Goal: Task Accomplishment & Management: Manage account settings

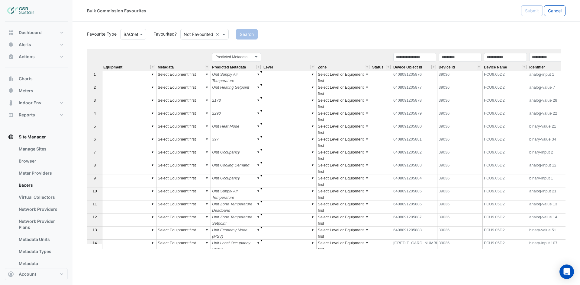
click at [556, 16] on div "Bulk Commission Favourites Submit Cancel" at bounding box center [325, 11] width 507 height 22
click at [41, 277] on button "Account" at bounding box center [36, 274] width 63 height 12
click at [39, 262] on link "Sign Out" at bounding box center [36, 259] width 57 height 12
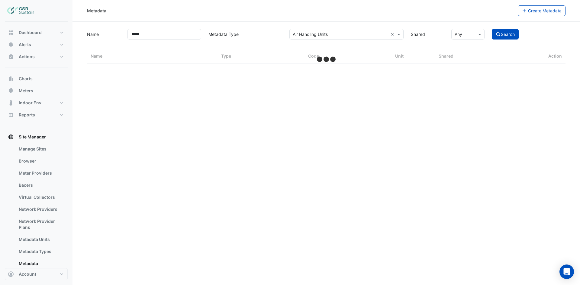
select select "***"
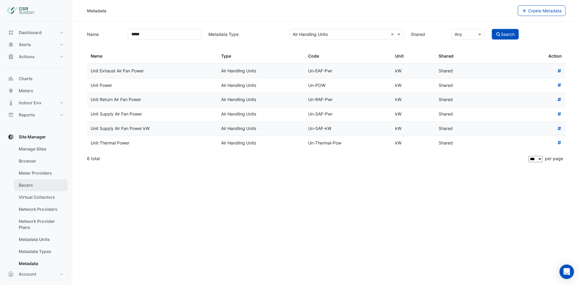
click at [43, 187] on link "Bacers" at bounding box center [41, 185] width 54 height 12
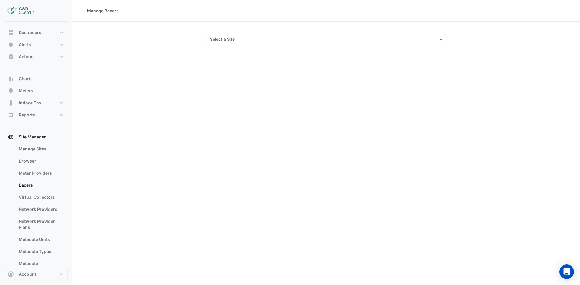
click at [251, 35] on div "Select a Site" at bounding box center [326, 39] width 239 height 11
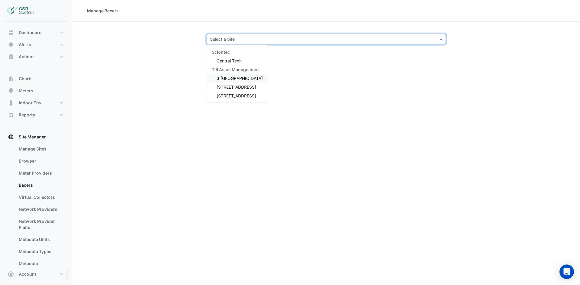
click at [230, 77] on span "3 [GEOGRAPHIC_DATA]" at bounding box center [239, 78] width 46 height 5
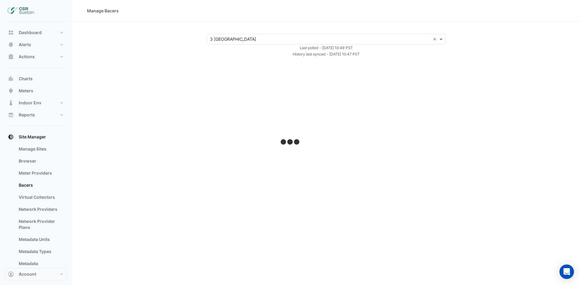
select select "***"
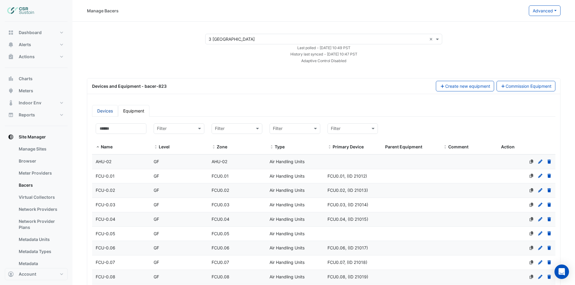
click at [100, 111] on link "Devices" at bounding box center [105, 111] width 26 height 12
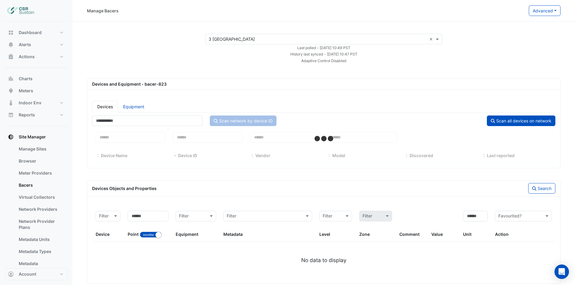
select select "***"
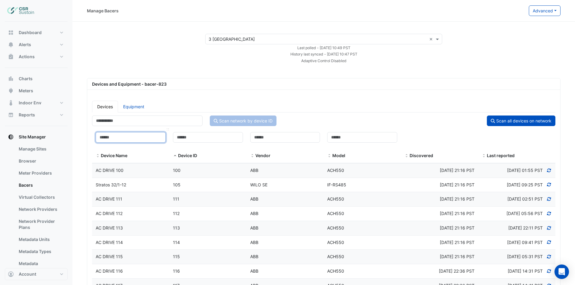
click at [122, 140] on input at bounding box center [131, 137] width 70 height 11
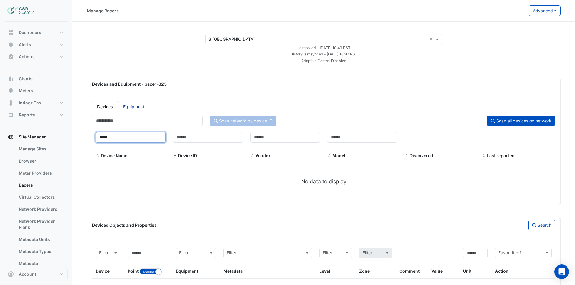
type input "*****"
click at [132, 106] on link "Equipment" at bounding box center [133, 107] width 31 height 12
select select "***"
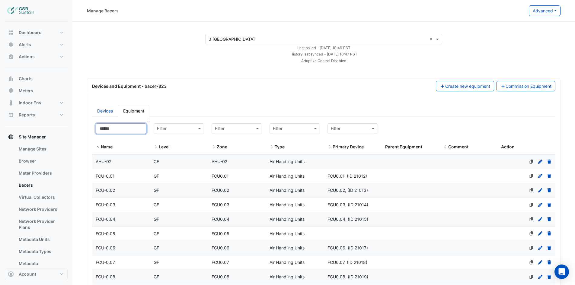
click at [124, 131] on input at bounding box center [121, 128] width 51 height 11
type input "*****"
click at [119, 162] on div "FCU-1.01" at bounding box center [121, 162] width 58 height 7
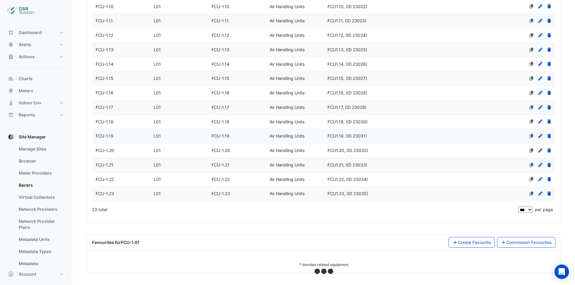
select select "***"
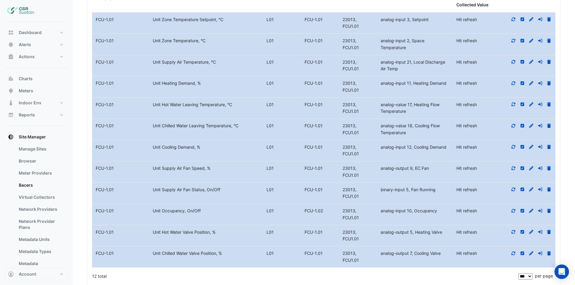
scroll to position [538, 0]
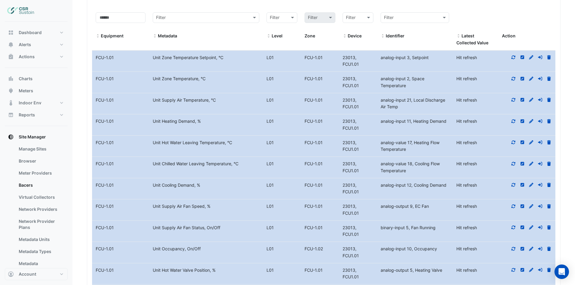
click at [514, 57] on icon at bounding box center [514, 58] width 4 height 4
click at [514, 78] on icon at bounding box center [514, 79] width 4 height 4
click at [514, 99] on icon at bounding box center [513, 100] width 5 height 4
click at [512, 120] on icon at bounding box center [514, 122] width 4 height 4
click at [513, 141] on icon at bounding box center [513, 142] width 5 height 4
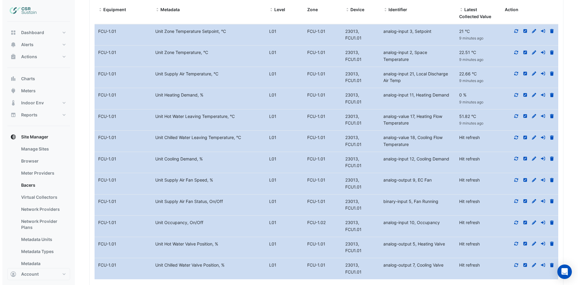
scroll to position [598, 0]
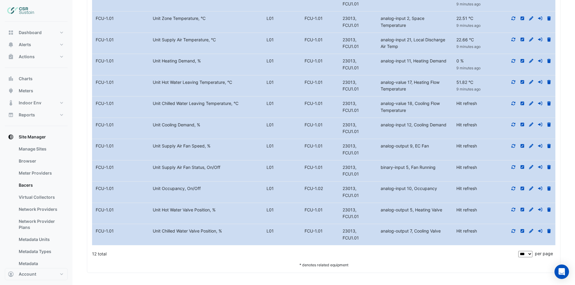
click at [515, 103] on icon at bounding box center [514, 104] width 4 height 4
click at [513, 124] on icon at bounding box center [513, 125] width 5 height 4
click at [513, 146] on icon at bounding box center [513, 146] width 5 height 4
click at [513, 169] on icon at bounding box center [513, 167] width 5 height 4
click at [511, 189] on icon at bounding box center [513, 189] width 5 height 4
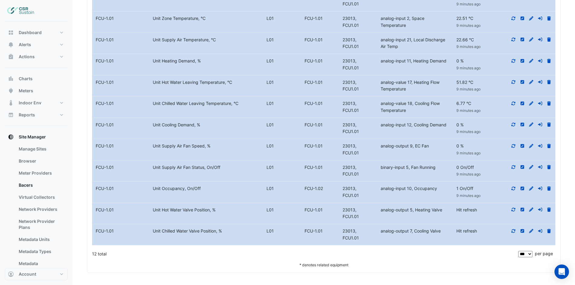
click at [513, 210] on icon at bounding box center [513, 210] width 5 height 4
click at [512, 232] on icon at bounding box center [514, 231] width 4 height 4
click at [550, 188] on icon at bounding box center [549, 189] width 4 height 4
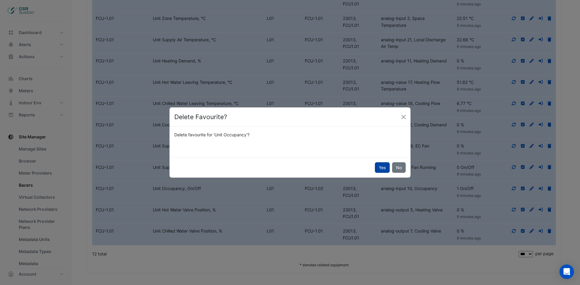
click at [379, 168] on button "Yes" at bounding box center [382, 167] width 15 height 11
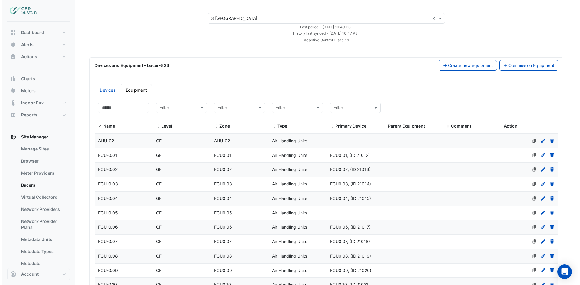
scroll to position [0, 0]
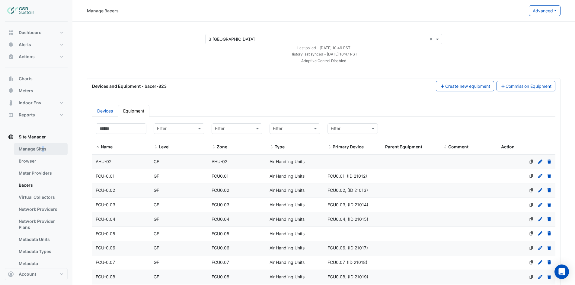
click at [43, 149] on link "Manage Sites" at bounding box center [41, 149] width 54 height 12
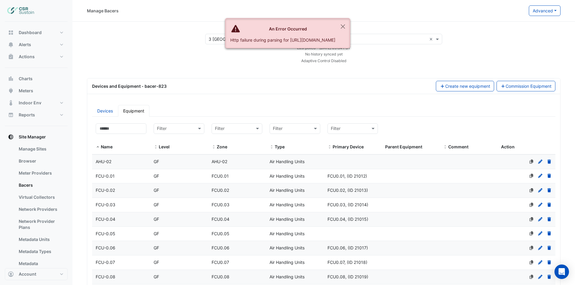
select select "***"
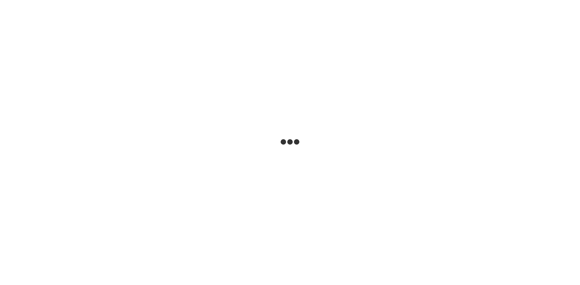
click at [443, 0] on html at bounding box center [290, 0] width 580 height 0
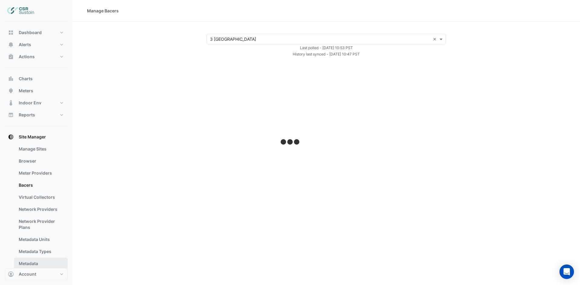
click at [38, 260] on link "Metadata" at bounding box center [41, 264] width 54 height 12
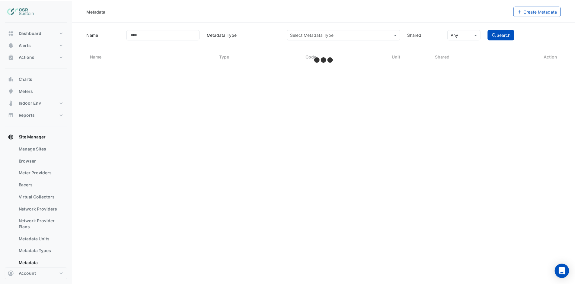
select select "***"
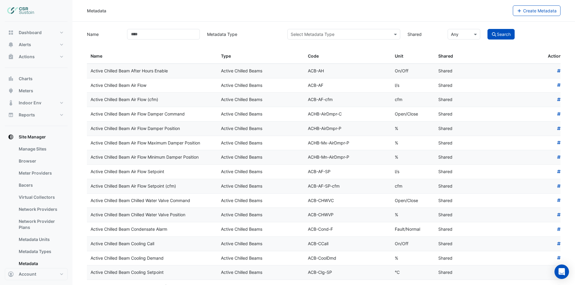
click at [331, 32] on input "text" at bounding box center [338, 34] width 94 height 6
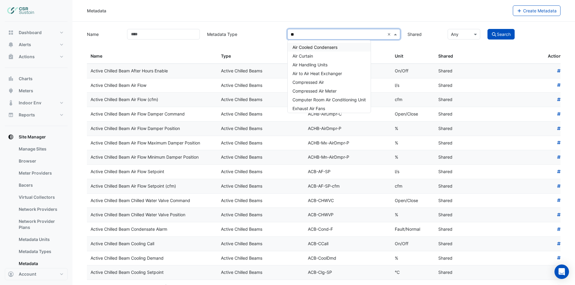
type input "***"
click at [317, 67] on span "Air Handling Units" at bounding box center [310, 64] width 35 height 5
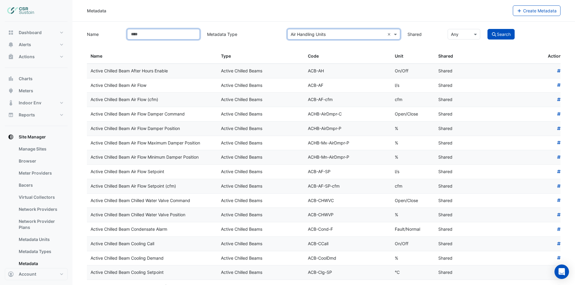
click at [165, 37] on input "Name" at bounding box center [163, 34] width 73 height 11
type input "******"
click at [488, 29] on button "Search" at bounding box center [501, 34] width 27 height 11
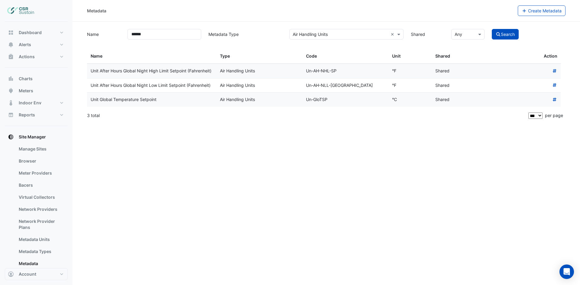
drag, startPoint x: 158, startPoint y: 115, endPoint x: 96, endPoint y: 115, distance: 62.5
click at [86, 115] on div "Name ****** Metadata Type Select Metadata Type × Air Handling Units × Shared × …" at bounding box center [325, 76] width 485 height 94
click at [173, 107] on datatable-body-cell "Unit Global Temperature Setpoint" at bounding box center [151, 100] width 129 height 14
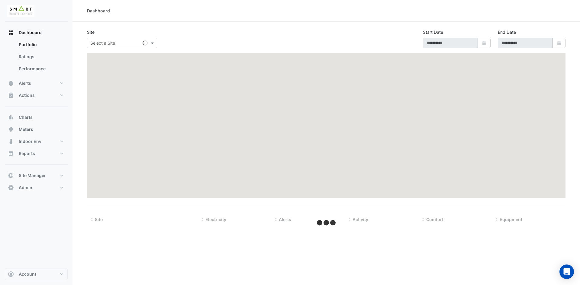
type input "**********"
select select "***"
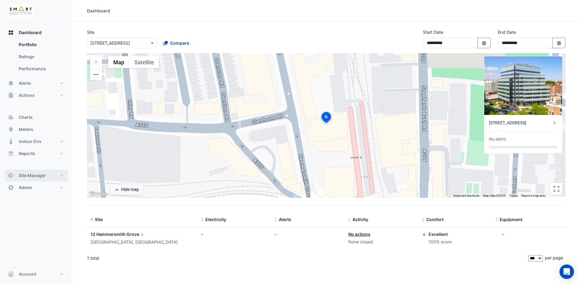
click at [48, 173] on button "Site Manager" at bounding box center [36, 176] width 63 height 12
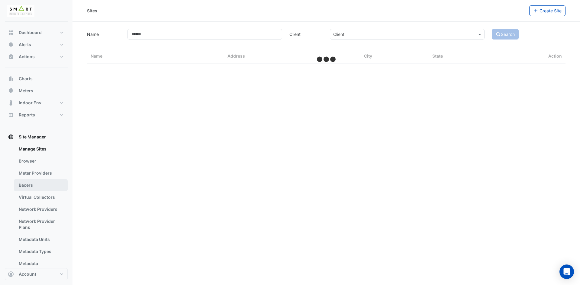
select select "***"
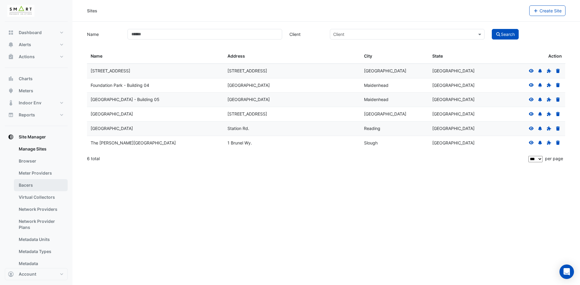
click at [54, 185] on link "Bacers" at bounding box center [41, 185] width 54 height 12
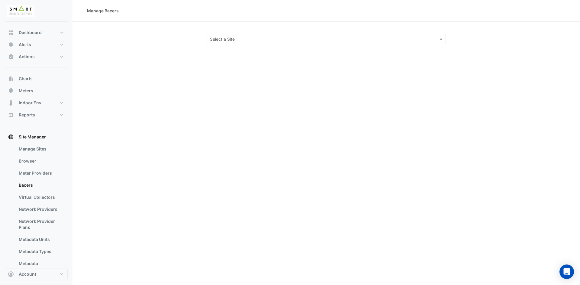
click at [262, 36] on input "text" at bounding box center [320, 39] width 220 height 6
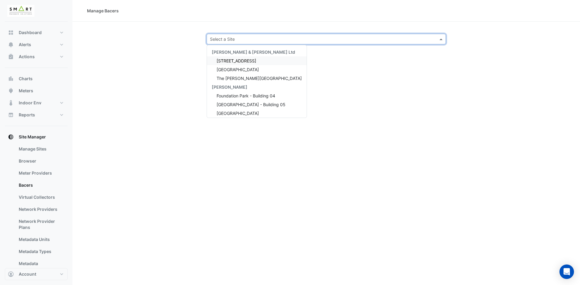
click at [245, 61] on span "12 Hammersmith Grove" at bounding box center [236, 60] width 40 height 5
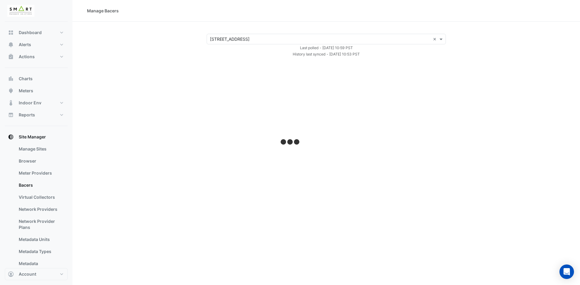
select select "***"
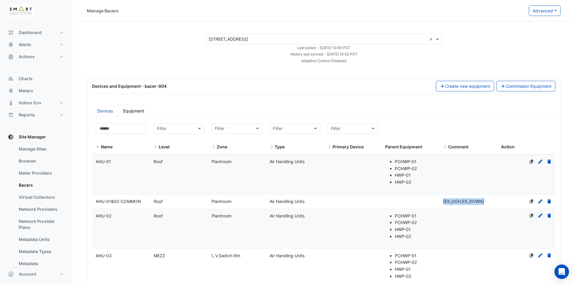
drag, startPoint x: 441, startPoint y: 200, endPoint x: 486, endPoint y: 203, distance: 44.8
click at [486, 203] on div "[EX_OOH,EX_DOWN]" at bounding box center [469, 201] width 58 height 7
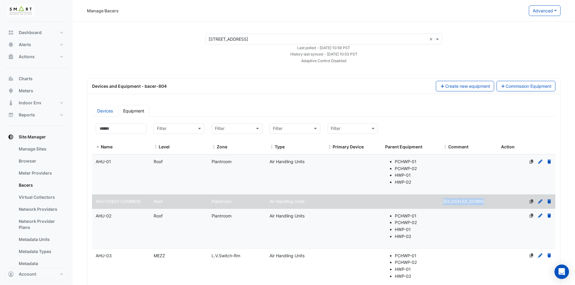
copy span "[EX_OOH,EX_DOWN]"
select select "***"
drag, startPoint x: 520, startPoint y: 219, endPoint x: 515, endPoint y: 218, distance: 5.6
click at [519, 219] on div at bounding box center [527, 216] width 58 height 7
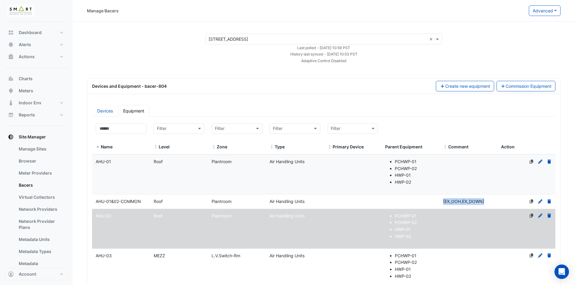
drag, startPoint x: 441, startPoint y: 200, endPoint x: 486, endPoint y: 205, distance: 45.0
click at [486, 205] on datatable-body-cell "Comment [EX_OOH,EX_DOWN]" at bounding box center [469, 202] width 58 height 14
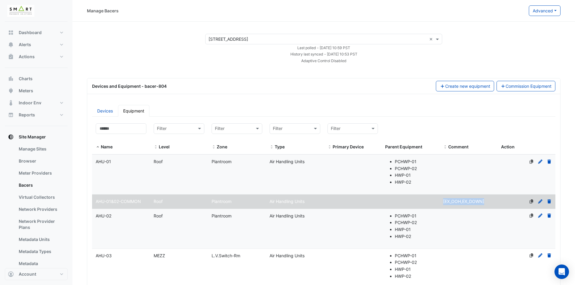
copy span "[EX_OOH,EX_DOWN]"
select select "***"
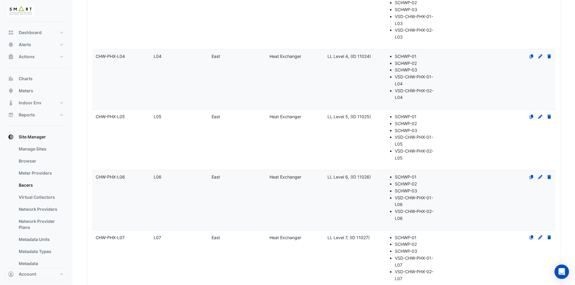
scroll to position [574, 0]
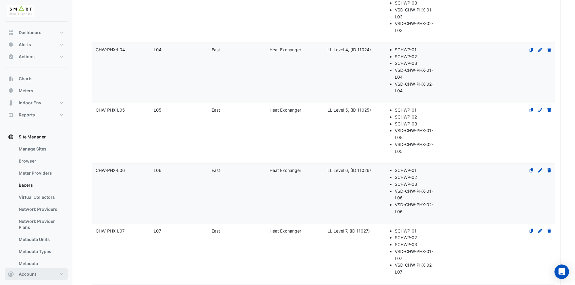
click at [54, 273] on button "Account" at bounding box center [36, 274] width 63 height 12
click at [40, 257] on link "Sign Out" at bounding box center [36, 259] width 57 height 12
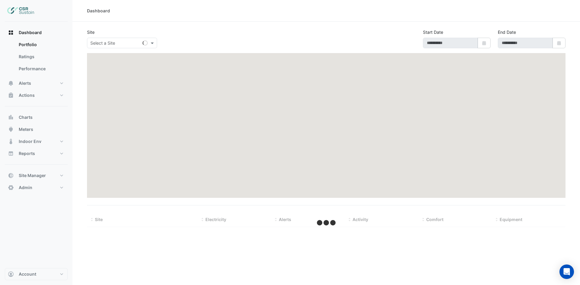
type input "**********"
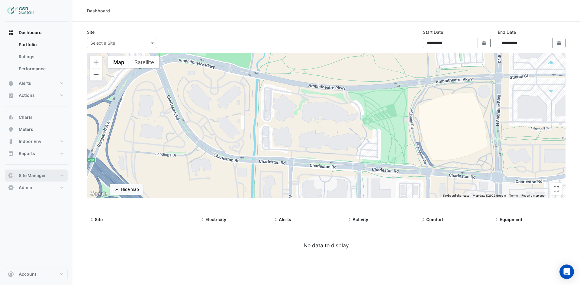
click at [62, 176] on button "Site Manager" at bounding box center [36, 176] width 63 height 12
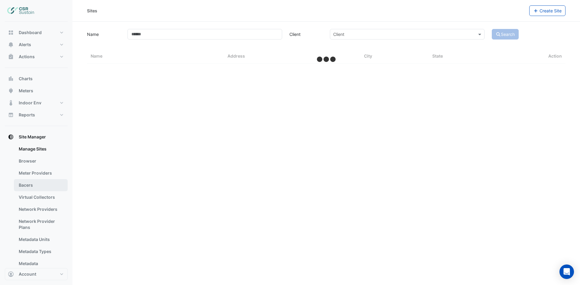
select select "***"
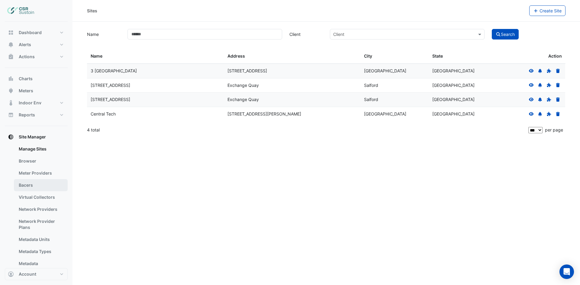
click at [51, 185] on link "Bacers" at bounding box center [41, 185] width 54 height 12
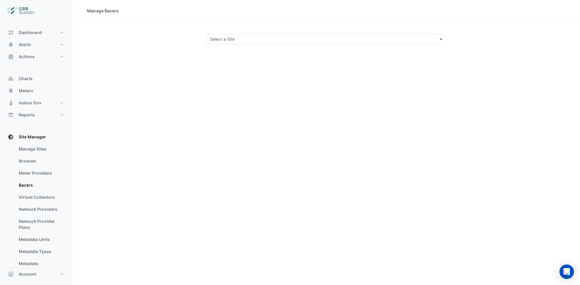
click at [239, 31] on section "Select a Site" at bounding box center [325, 33] width 507 height 23
click at [238, 40] on input "text" at bounding box center [320, 39] width 220 height 6
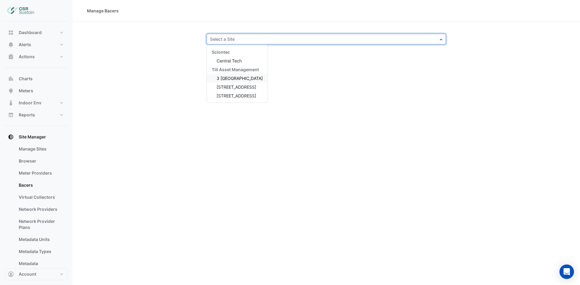
click at [231, 77] on span "3 [GEOGRAPHIC_DATA]" at bounding box center [239, 78] width 46 height 5
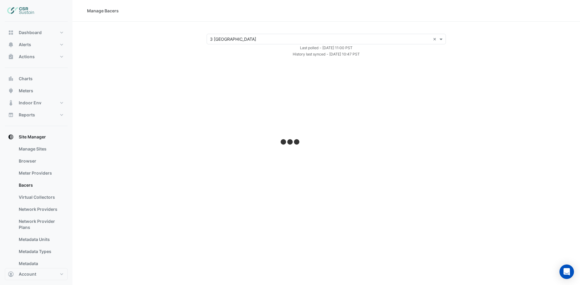
select select "***"
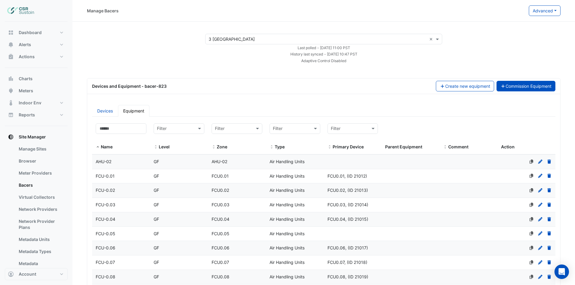
click at [539, 87] on button "Commission Equipment" at bounding box center [526, 86] width 59 height 11
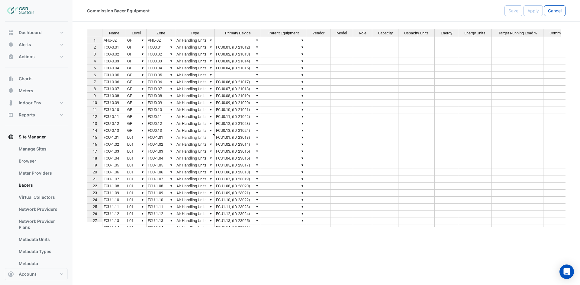
click at [113, 42] on td "AHU-02" at bounding box center [114, 40] width 24 height 7
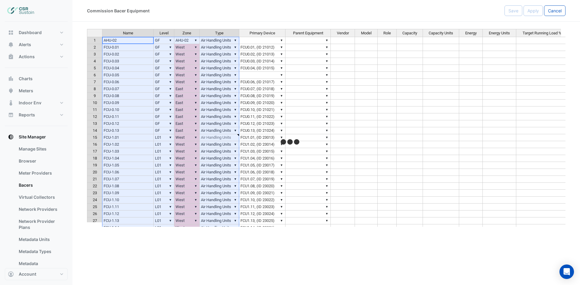
type textarea "******"
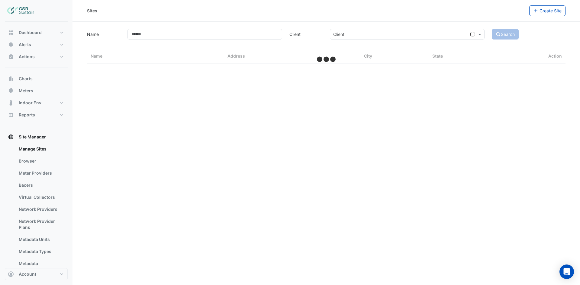
select select "***"
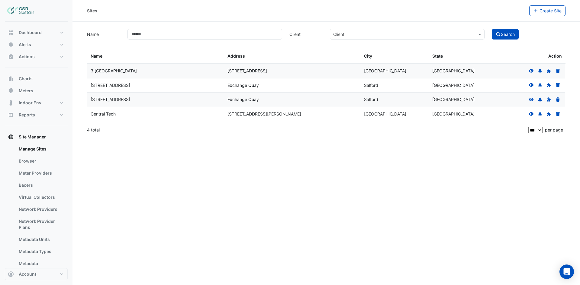
click at [529, 71] on icon at bounding box center [531, 71] width 5 height 4
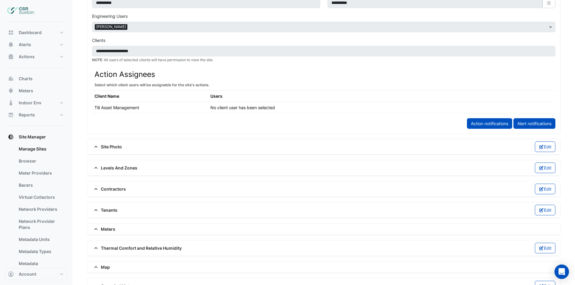
scroll to position [332, 0]
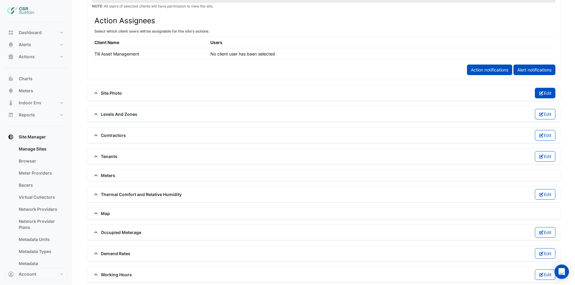
click at [548, 95] on button "Edit" at bounding box center [545, 93] width 21 height 11
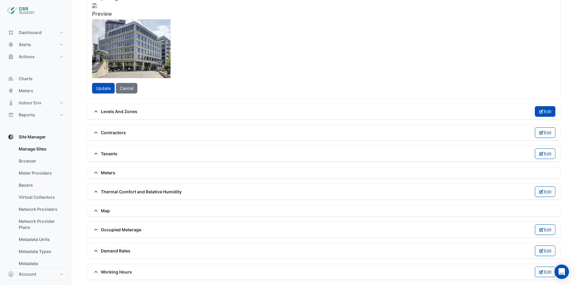
scroll to position [543, 0]
click at [548, 117] on button "Edit" at bounding box center [545, 111] width 21 height 11
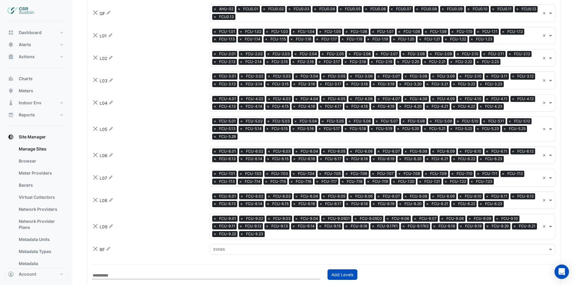
scroll to position [604, 0]
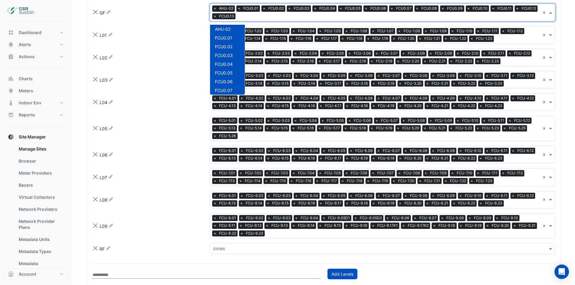
click at [241, 20] on input "text" at bounding box center [389, 17] width 302 height 6
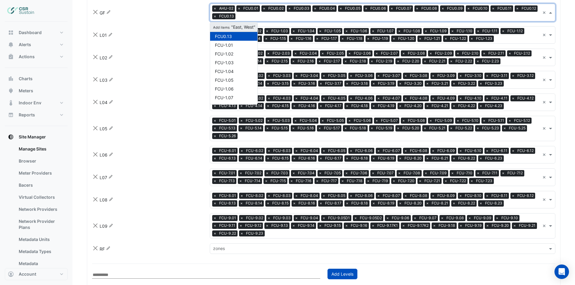
click at [238, 30] on span "Add items "East, West"" at bounding box center [233, 26] width 43 height 5
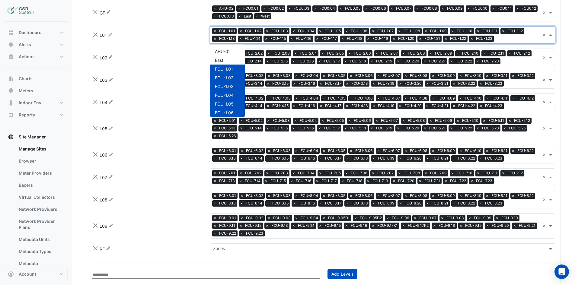
scroll to position [213, 0]
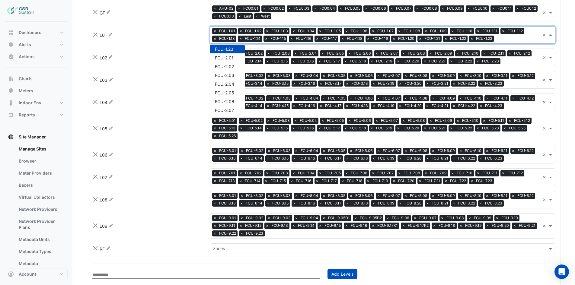
click at [506, 43] on input "text" at bounding box center [518, 39] width 44 height 6
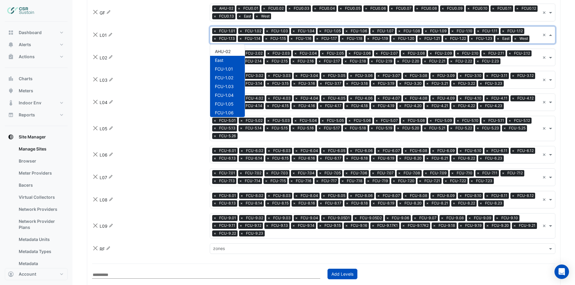
scroll to position [1920, 0]
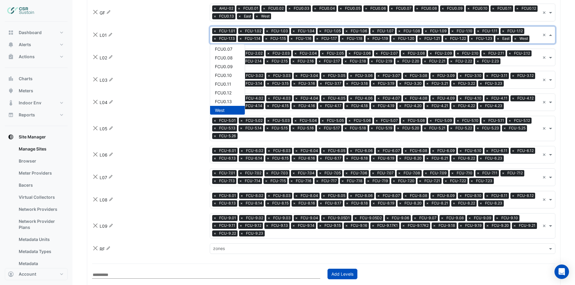
click at [512, 65] on input "text" at bounding box center [521, 62] width 37 height 6
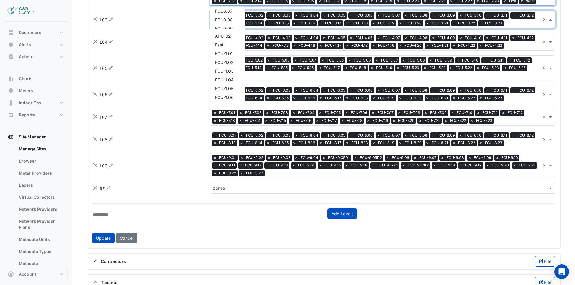
scroll to position [615, 0]
click at [509, 27] on input "text" at bounding box center [523, 24] width 34 height 6
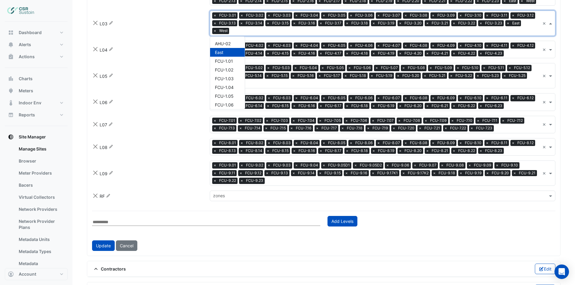
scroll to position [1920, 0]
click at [511, 57] on input "text" at bounding box center [523, 54] width 34 height 6
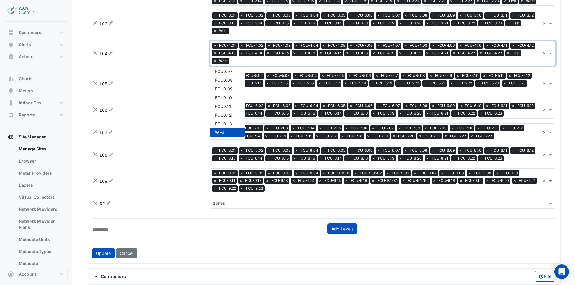
click at [452, 95] on input "text" at bounding box center [390, 92] width 300 height 6
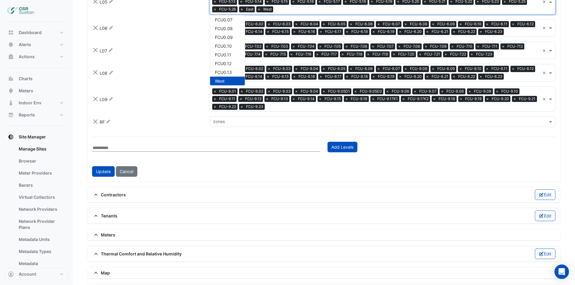
scroll to position [755, 0]
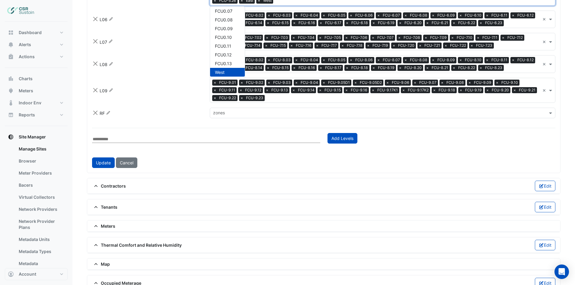
click at [506, 27] on input "text" at bounding box center [523, 24] width 34 height 6
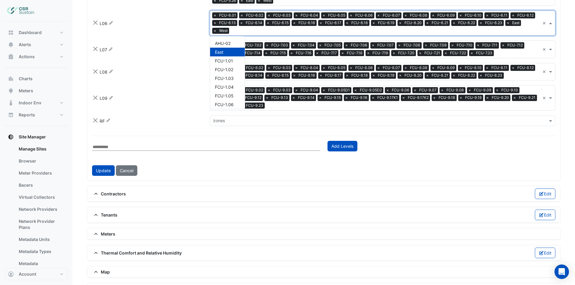
scroll to position [1920, 0]
click at [512, 57] on input "text" at bounding box center [518, 54] width 44 height 6
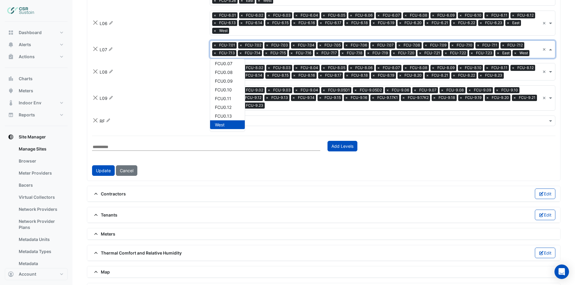
click at [510, 79] on input "text" at bounding box center [523, 76] width 34 height 6
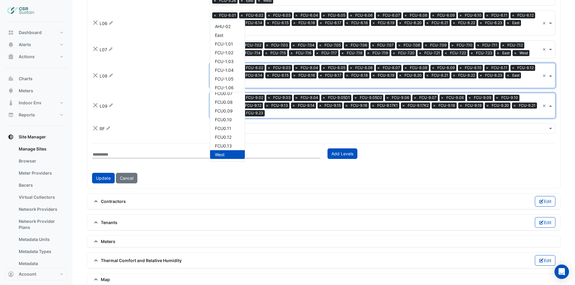
scroll to position [1859, 0]
click at [522, 118] on div "zones × FCU-9.01 × FCU-9.02 × FCU-9.03 × FCU-9.04 × FCU-9.05D1 × FCU-9.05D2 × F…" at bounding box center [375, 105] width 330 height 25
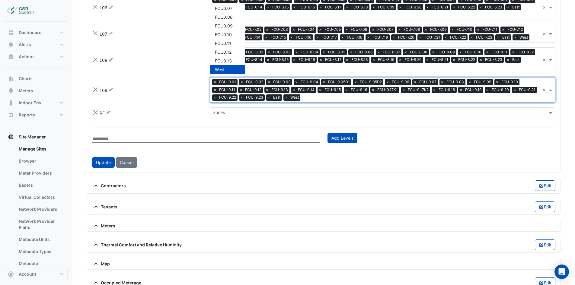
scroll to position [785, 0]
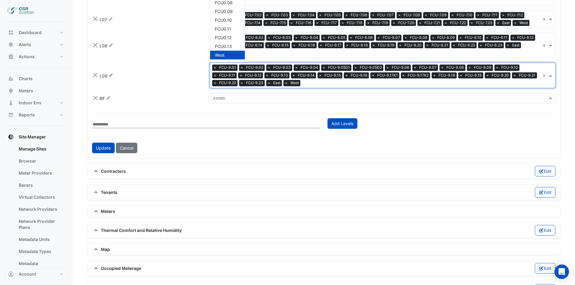
click at [269, 102] on input "text" at bounding box center [379, 99] width 332 height 6
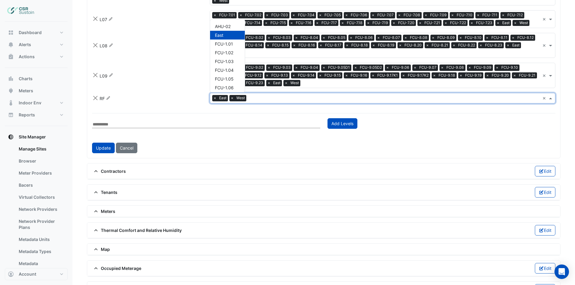
scroll to position [1920, 0]
click at [275, 102] on input "text" at bounding box center [394, 99] width 291 height 6
click at [101, 153] on button "Update" at bounding box center [103, 148] width 23 height 11
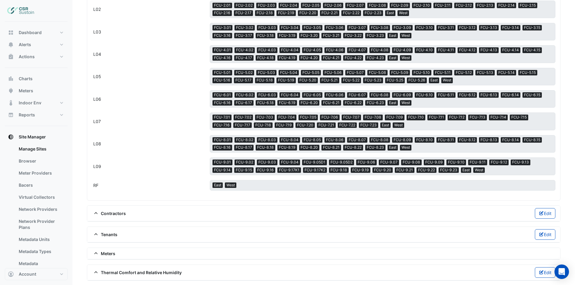
scroll to position [634, 0]
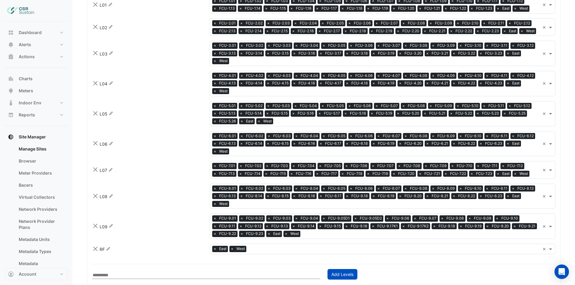
click at [95, 107] on div "BF Rename zones AHU-02 East FCU0.01 FCU0.02 FCU0.03 FCU0.04 FCU0.05 FCU0.06 FCU…" at bounding box center [323, 108] width 471 height 301
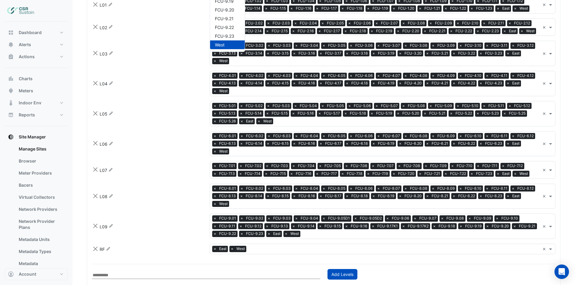
click at [291, 56] on div "Levels Zones BF Rename zones × East × West × BF × GF Rename zones × AHU-02 × FC…" at bounding box center [323, 125] width 473 height 367
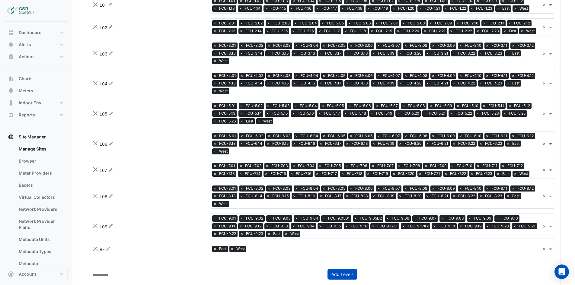
scroll to position [664, 0]
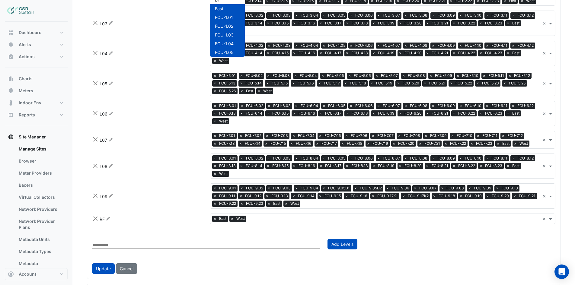
scroll to position [1946, 0]
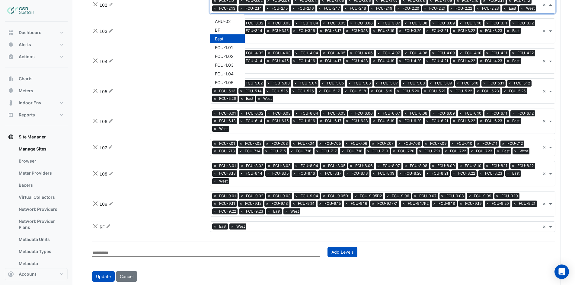
click at [540, 12] on input "text" at bounding box center [540, 9] width 2 height 6
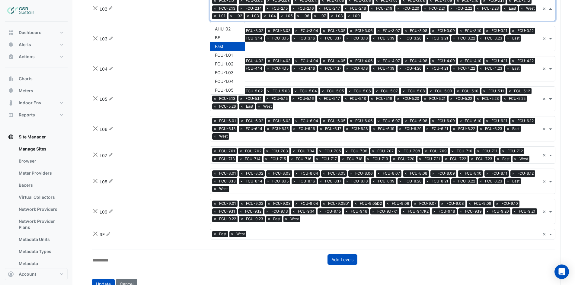
scroll to position [2025, 0]
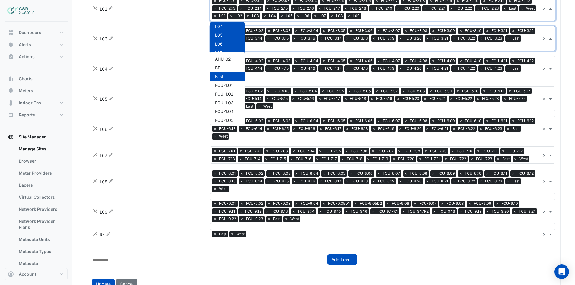
click at [463, 50] on input "text" at bounding box center [386, 47] width 309 height 6
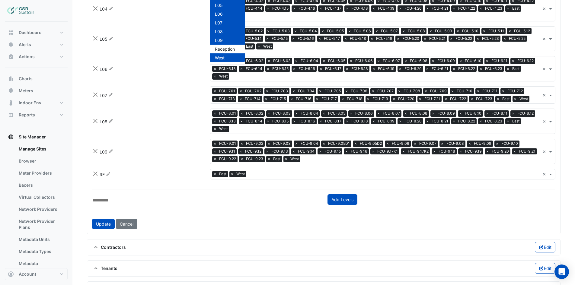
scroll to position [725, 0]
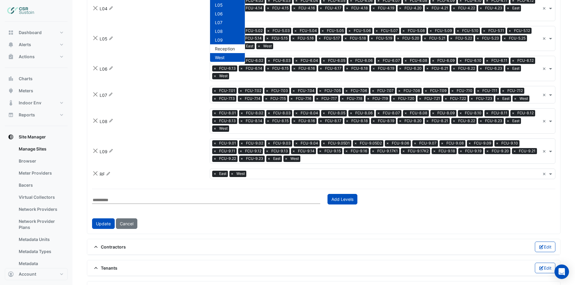
click at [356, 20] on input "text" at bounding box center [386, 17] width 309 height 6
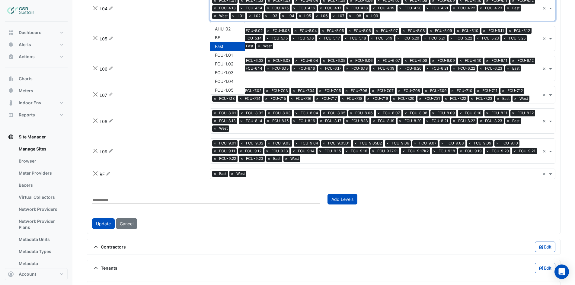
scroll to position [2025, 0]
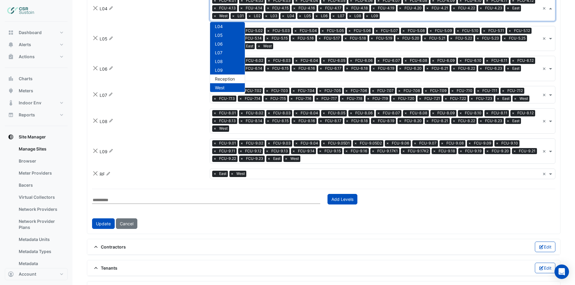
click at [348, 50] on input "text" at bounding box center [408, 46] width 264 height 6
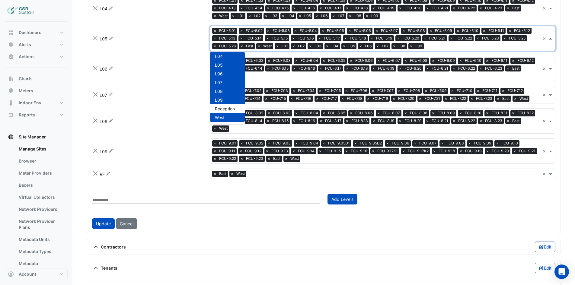
click at [332, 72] on span "FCU-6.17" at bounding box center [333, 69] width 19 height 6
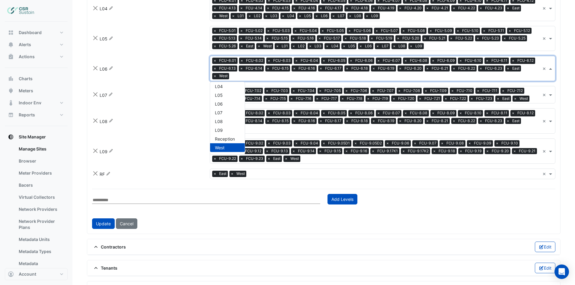
click at [329, 80] on input "text" at bounding box center [386, 77] width 309 height 6
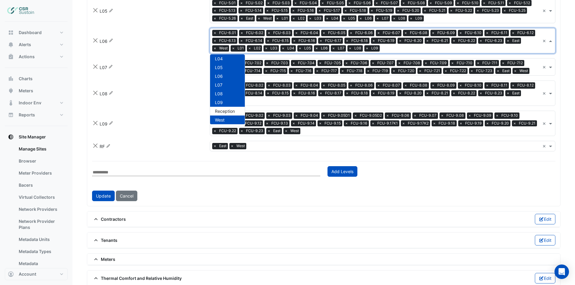
scroll to position [785, 0]
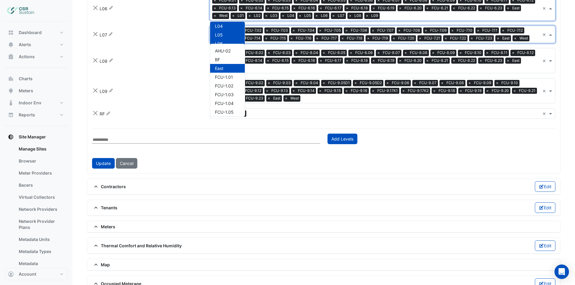
click at [533, 42] on input "text" at bounding box center [536, 39] width 8 height 6
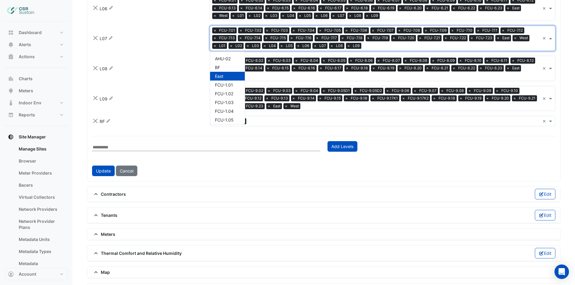
scroll to position [2025, 0]
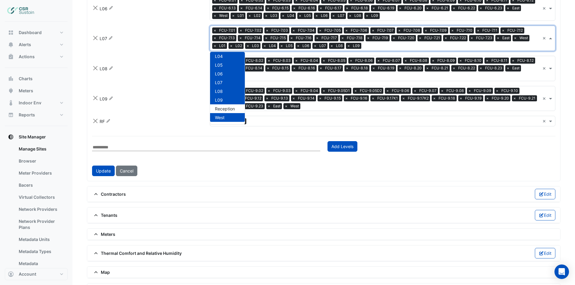
click at [388, 80] on input "text" at bounding box center [386, 77] width 309 height 6
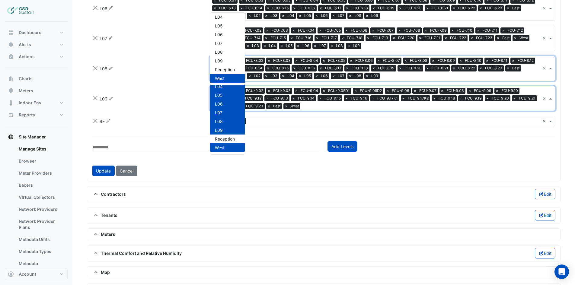
click at [348, 110] on input "text" at bounding box center [421, 107] width 237 height 6
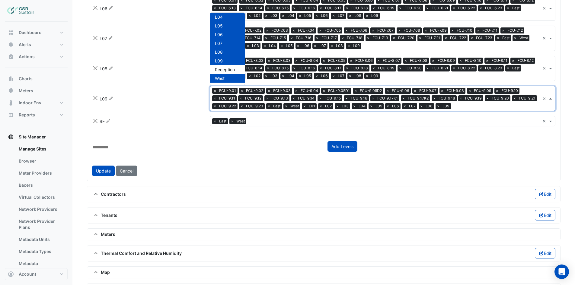
click at [271, 125] on input "text" at bounding box center [394, 122] width 291 height 6
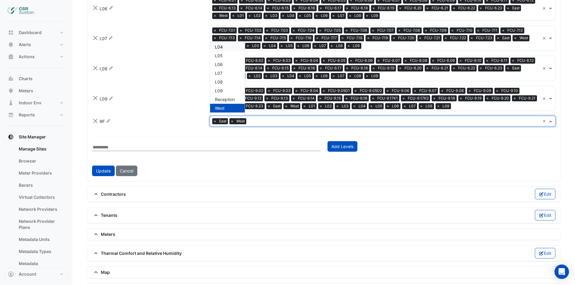
click at [181, 51] on div "L07 Rename zones × FCU-7.01 × FCU-7.02 × FCU-7.03 × FCU-7.04 × FCU-7.05 × FCU-7…" at bounding box center [323, 38] width 471 height 25
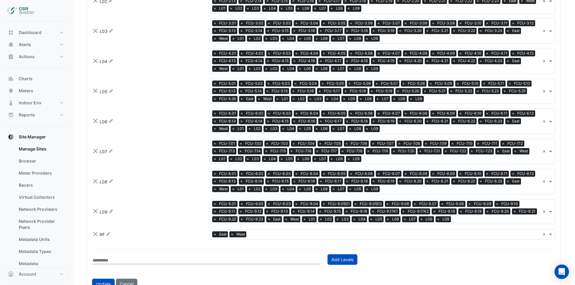
scroll to position [664, 0]
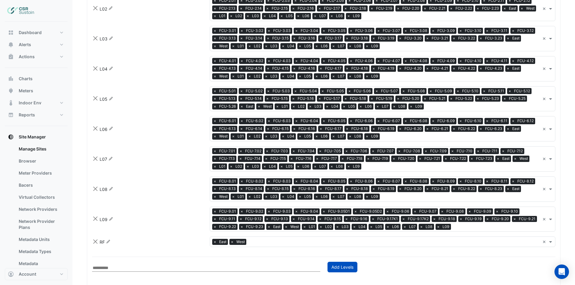
click at [214, 19] on span "×" at bounding box center [214, 16] width 5 height 6
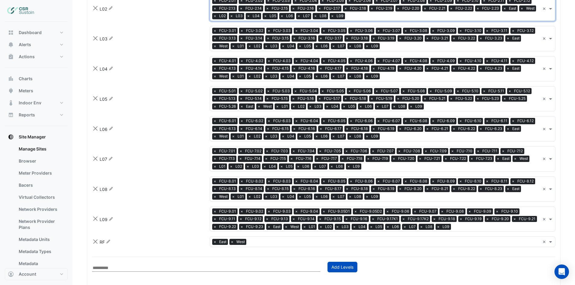
click at [232, 19] on span "×" at bounding box center [231, 16] width 5 height 6
click at [246, 19] on span "×" at bounding box center [248, 16] width 5 height 6
click at [231, 19] on span "×" at bounding box center [231, 16] width 5 height 6
click at [246, 19] on span "×" at bounding box center [248, 16] width 5 height 6
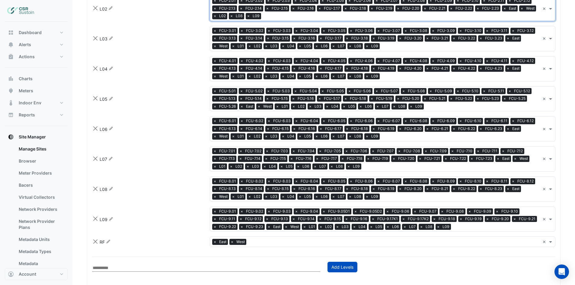
click at [231, 19] on span "×" at bounding box center [231, 16] width 5 height 6
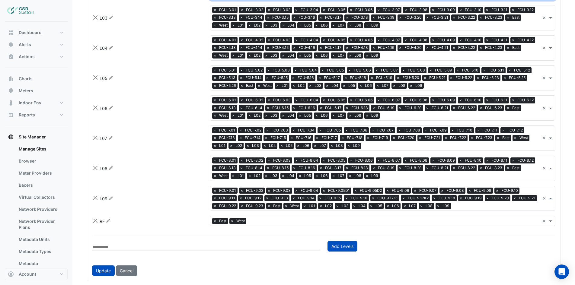
scroll to position [694, 0]
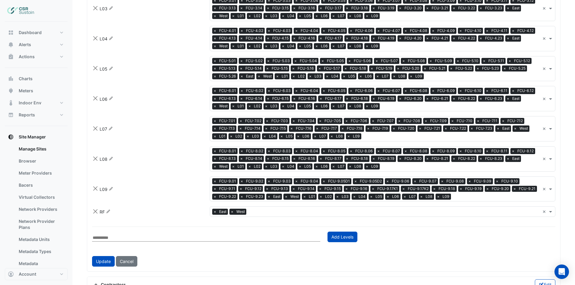
click at [231, 19] on span "×" at bounding box center [233, 16] width 5 height 6
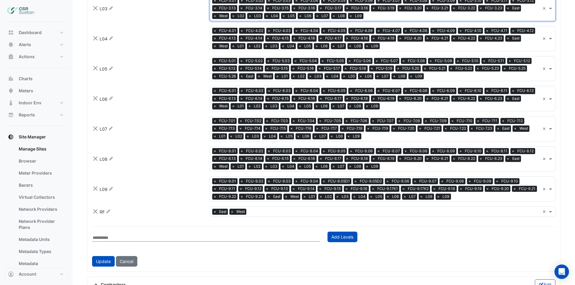
click at [231, 19] on span "×" at bounding box center [233, 16] width 5 height 6
click at [264, 19] on span "×" at bounding box center [266, 16] width 5 height 6
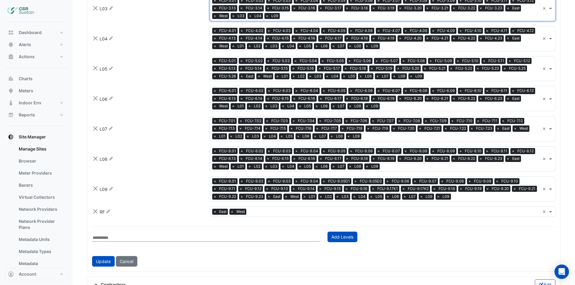
click at [264, 19] on span "×" at bounding box center [266, 16] width 5 height 6
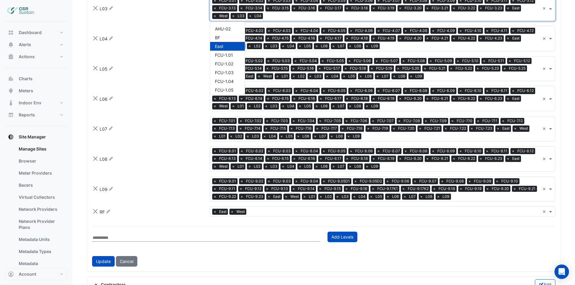
click at [265, 20] on input "text" at bounding box center [402, 17] width 275 height 6
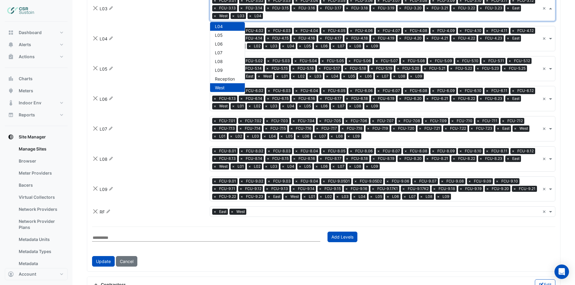
click at [275, 20] on input "text" at bounding box center [402, 17] width 275 height 6
click at [382, 50] on input "text" at bounding box center [461, 47] width 158 height 6
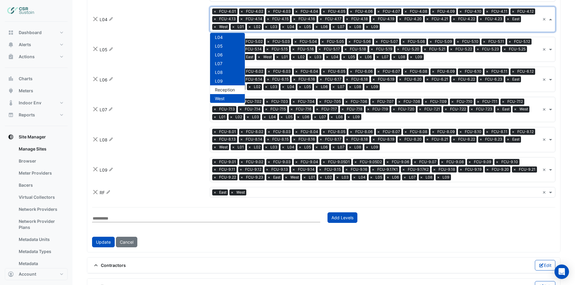
scroll to position [725, 0]
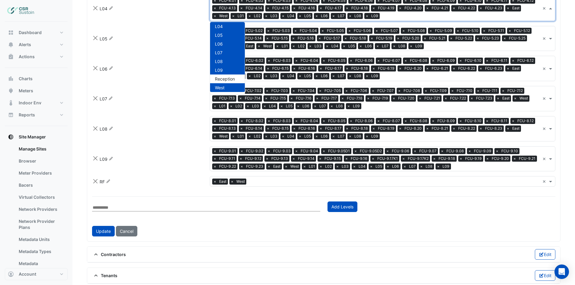
click at [231, 19] on span "×" at bounding box center [233, 16] width 5 height 6
click at [248, 19] on span "×" at bounding box center [250, 16] width 5 height 6
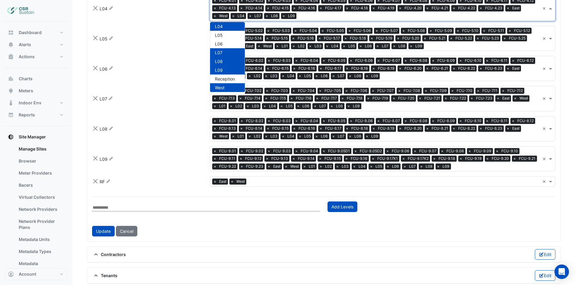
click at [248, 19] on span "×" at bounding box center [250, 16] width 5 height 6
click at [264, 19] on span "×" at bounding box center [266, 16] width 5 height 6
click at [248, 19] on span "×" at bounding box center [250, 16] width 5 height 6
click at [248, 20] on input "text" at bounding box center [394, 17] width 292 height 6
click at [432, 50] on input "text" at bounding box center [483, 46] width 114 height 6
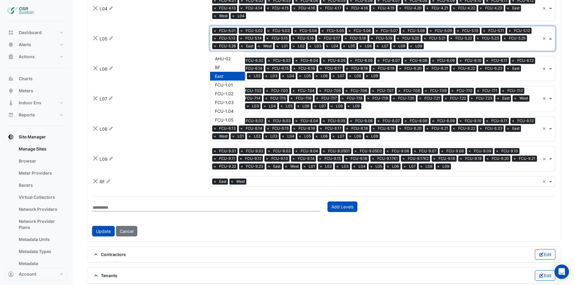
scroll to position [2025, 0]
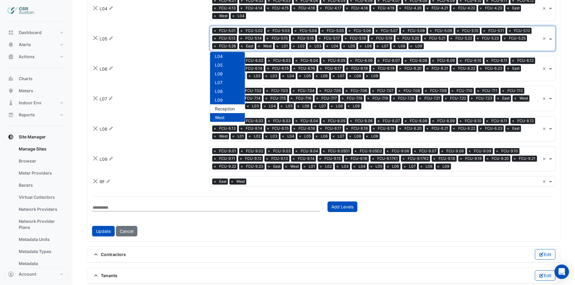
click at [278, 49] on span "×" at bounding box center [277, 46] width 5 height 6
click at [294, 49] on span "×" at bounding box center [293, 46] width 5 height 6
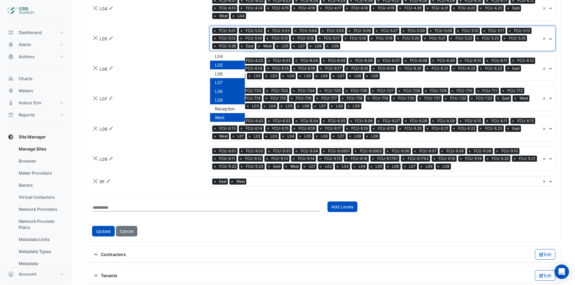
click at [294, 49] on span "×" at bounding box center [293, 46] width 5 height 6
click at [308, 49] on span "×" at bounding box center [310, 46] width 5 height 6
click at [294, 49] on span "×" at bounding box center [293, 46] width 5 height 6
click at [294, 50] on input "text" at bounding box center [416, 46] width 248 height 6
click at [382, 80] on input "text" at bounding box center [461, 77] width 158 height 6
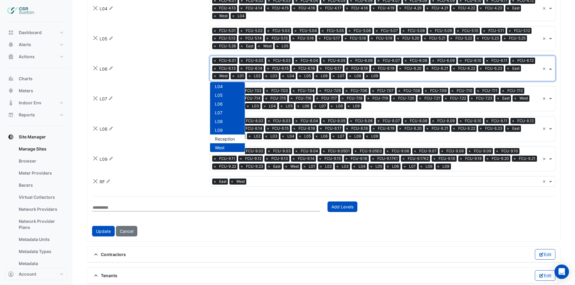
click at [231, 79] on span "×" at bounding box center [233, 76] width 5 height 6
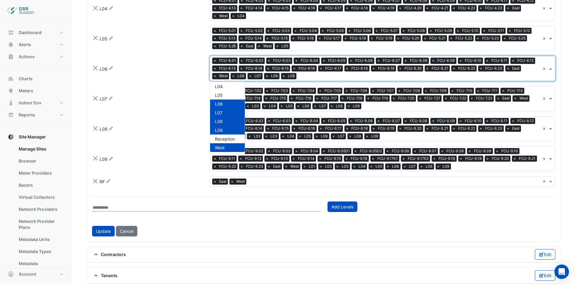
click at [231, 79] on span "×" at bounding box center [233, 76] width 5 height 6
click at [247, 79] on span "×" at bounding box center [249, 76] width 5 height 6
click at [395, 110] on input "text" at bounding box center [452, 107] width 176 height 6
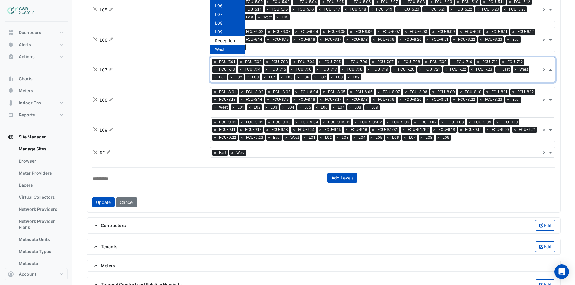
scroll to position [785, 0]
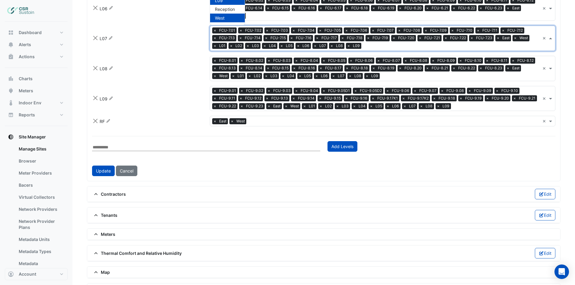
click at [217, 49] on span "×" at bounding box center [214, 46] width 5 height 6
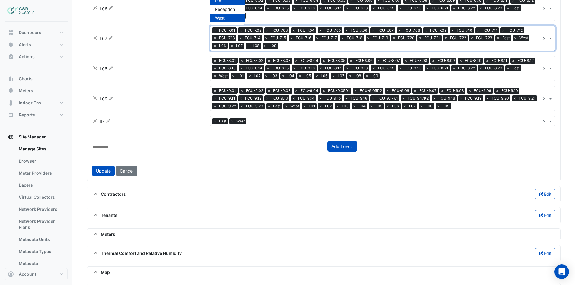
click at [217, 49] on span "×" at bounding box center [214, 46] width 5 height 6
click at [231, 49] on span "×" at bounding box center [231, 46] width 5 height 6
click at [231, 79] on span "×" at bounding box center [233, 76] width 5 height 6
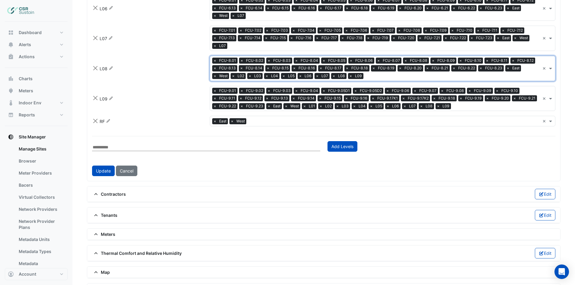
click at [231, 79] on span "×" at bounding box center [233, 76] width 5 height 6
click at [248, 79] on span "×" at bounding box center [250, 76] width 5 height 6
click at [264, 79] on span "×" at bounding box center [266, 76] width 5 height 6
click at [231, 79] on span "×" at bounding box center [233, 76] width 5 height 6
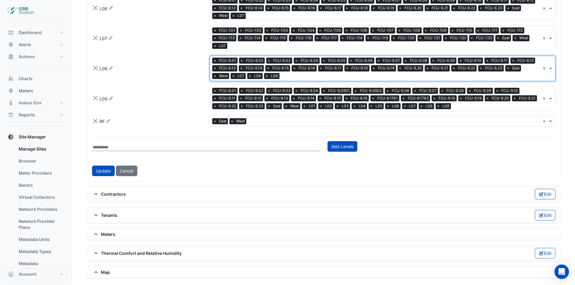
click at [231, 79] on span "×" at bounding box center [233, 76] width 5 height 6
click at [248, 79] on span "×" at bounding box center [250, 76] width 5 height 6
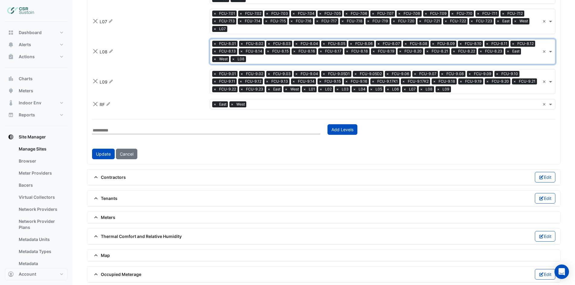
scroll to position [815, 0]
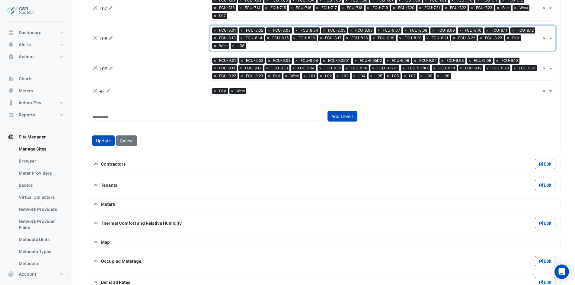
click at [306, 79] on span "×" at bounding box center [304, 76] width 5 height 6
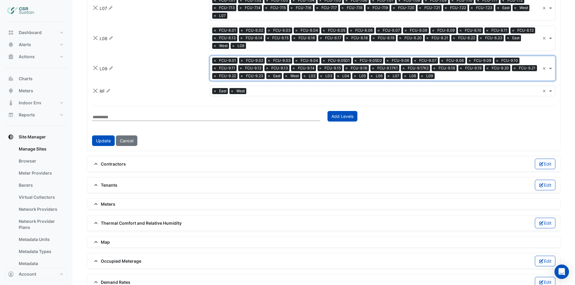
click at [306, 79] on span "×" at bounding box center [304, 76] width 5 height 6
click at [319, 79] on span "×" at bounding box center [321, 76] width 5 height 6
click at [306, 79] on span "×" at bounding box center [304, 76] width 5 height 6
click at [319, 79] on span "×" at bounding box center [321, 76] width 5 height 6
click at [306, 79] on span "×" at bounding box center [304, 76] width 5 height 6
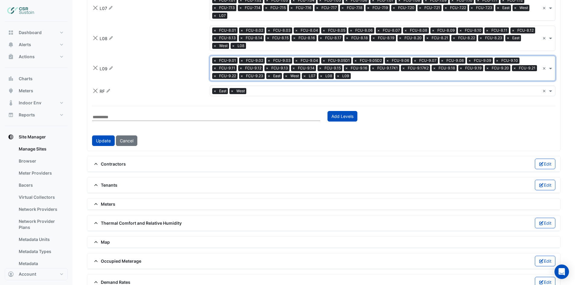
click at [306, 79] on span "×" at bounding box center [304, 76] width 5 height 6
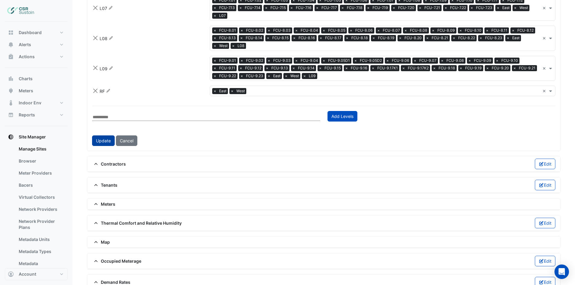
click at [98, 146] on button "Update" at bounding box center [103, 141] width 23 height 11
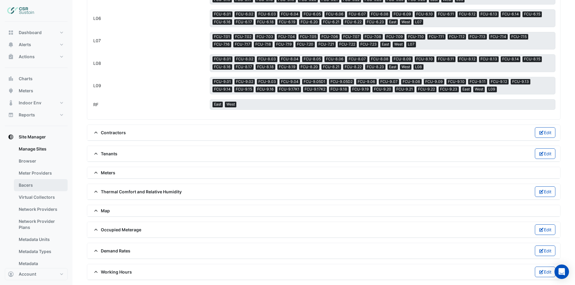
click at [46, 190] on link "Bacers" at bounding box center [41, 185] width 54 height 12
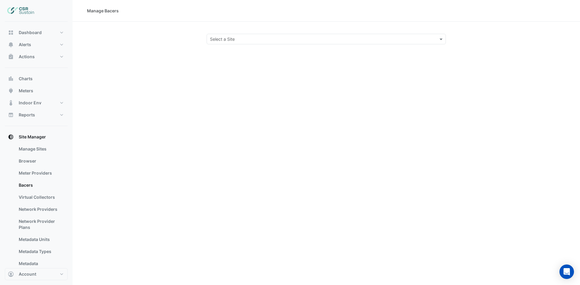
click at [235, 40] on input "text" at bounding box center [320, 39] width 220 height 6
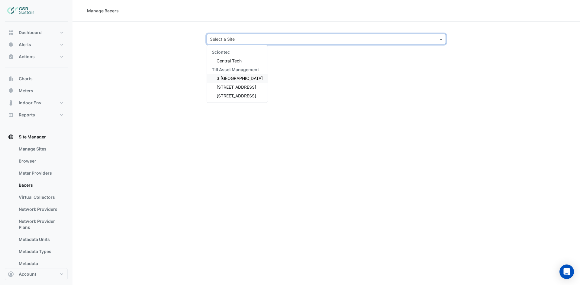
click at [234, 78] on span "3 [GEOGRAPHIC_DATA]" at bounding box center [239, 78] width 46 height 5
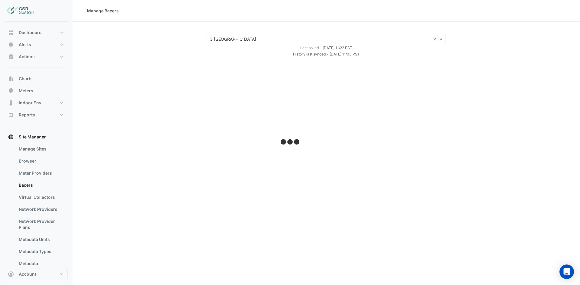
select select "***"
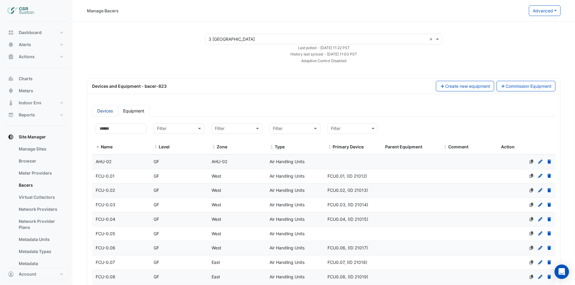
click at [104, 112] on link "Devices" at bounding box center [105, 111] width 26 height 12
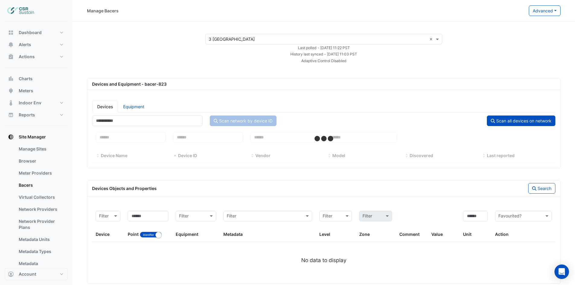
select select "***"
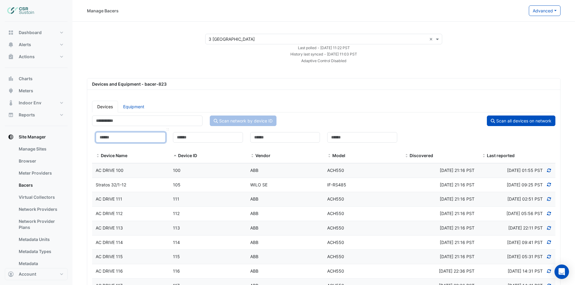
click at [154, 139] on input at bounding box center [131, 137] width 70 height 11
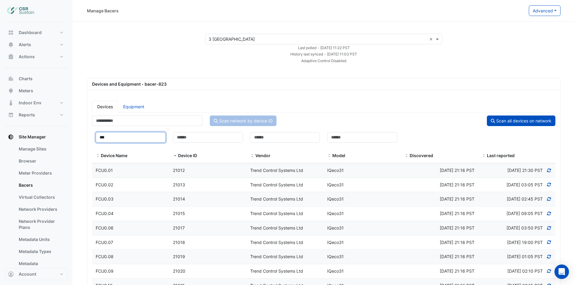
click at [114, 138] on input "***" at bounding box center [131, 137] width 70 height 11
type input "*"
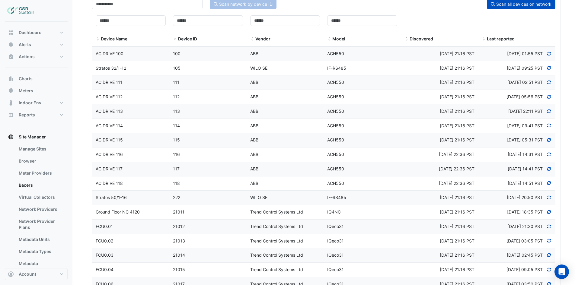
scroll to position [121, 0]
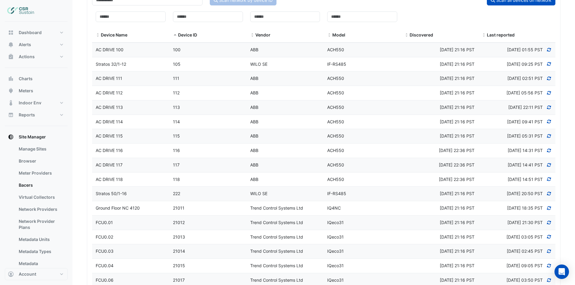
click at [108, 179] on span "AC DRIVE 118" at bounding box center [109, 179] width 27 height 5
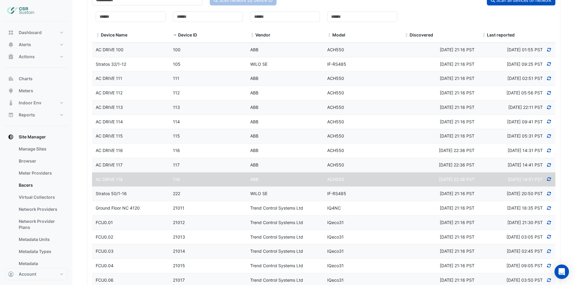
select select "***"
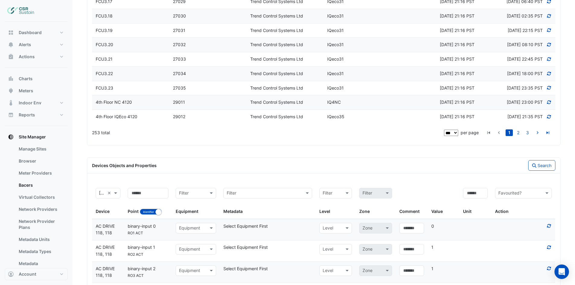
scroll to position [1449, 0]
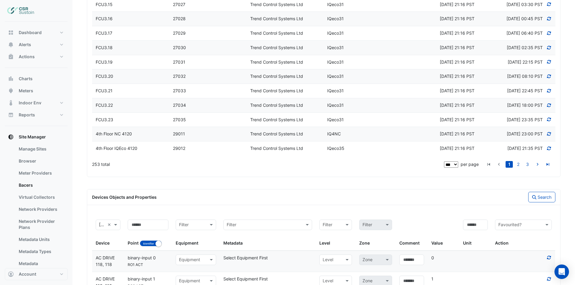
drag, startPoint x: 118, startPoint y: 136, endPoint x: 563, endPoint y: 156, distance: 445.8
click at [118, 136] on span "4th Floor NC 4120" at bounding box center [114, 133] width 36 height 5
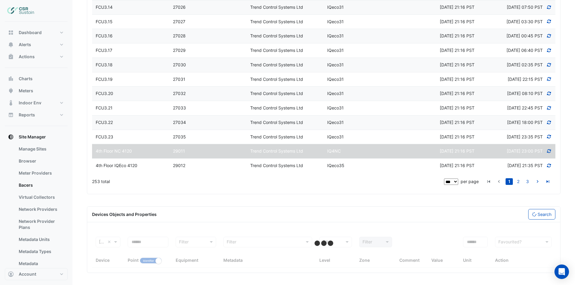
scroll to position [1432, 0]
select select "***"
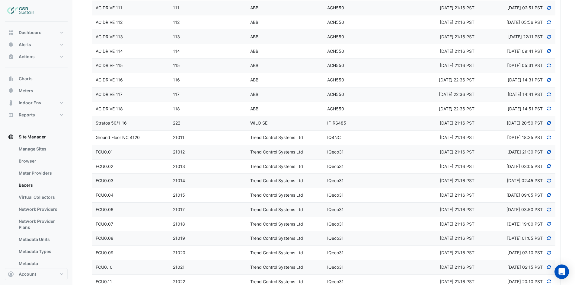
scroll to position [180, 0]
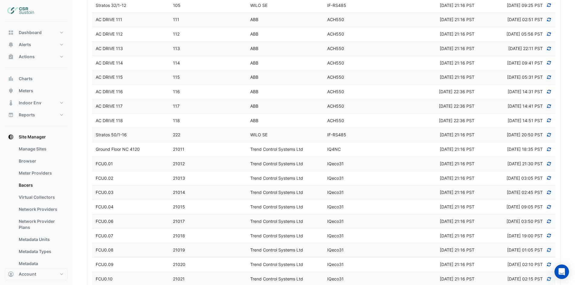
click at [126, 135] on span "Stratos 50/1-16" at bounding box center [111, 134] width 31 height 5
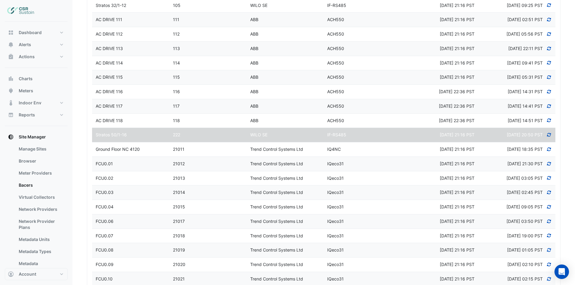
select select "***"
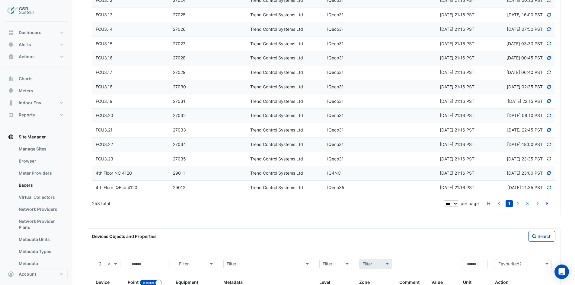
scroll to position [1416, 0]
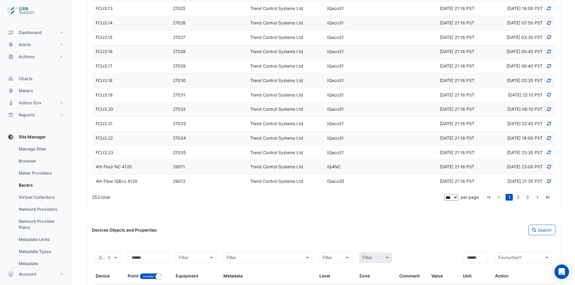
drag, startPoint x: 264, startPoint y: 201, endPoint x: 216, endPoint y: 228, distance: 56.0
click at [264, 201] on div "253 total" at bounding box center [267, 197] width 351 height 15
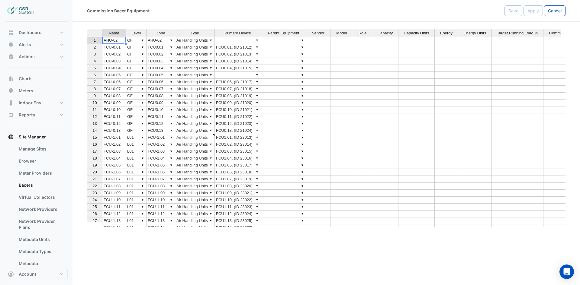
click at [113, 40] on td "AHU-02" at bounding box center [114, 40] width 24 height 7
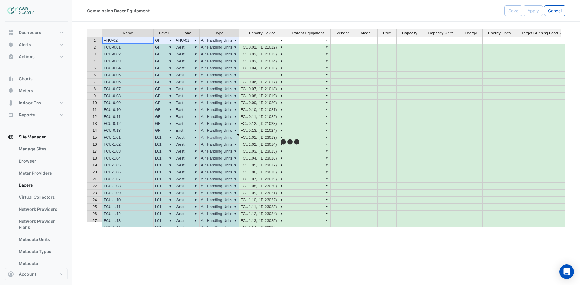
type textarea "******"
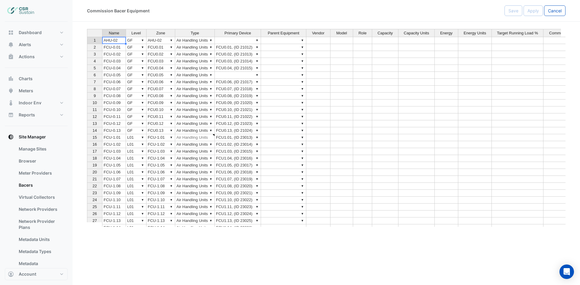
click at [108, 40] on td "AHU-02" at bounding box center [114, 40] width 24 height 7
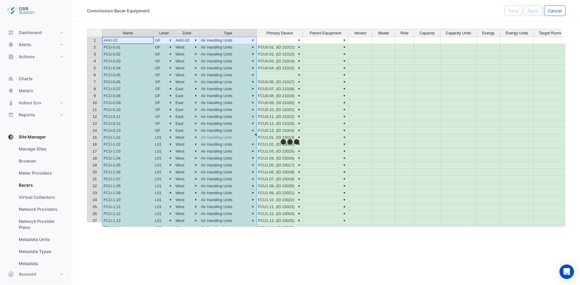
type textarea "******"
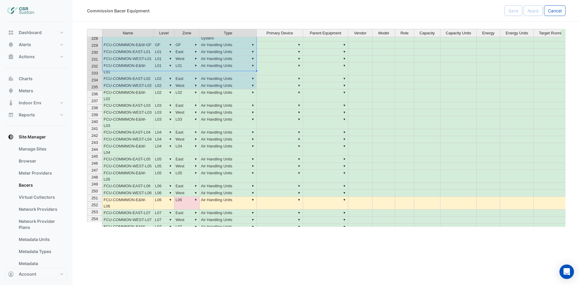
scroll to position [1621, 0]
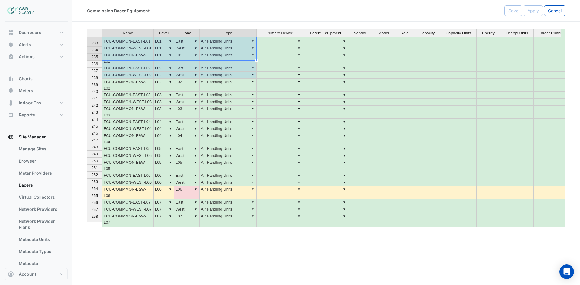
click at [197, 146] on div "Name Level Zone Type Primary Device Parent Equipment Vendor Model Role Capacity…" at bounding box center [326, 128] width 478 height 198
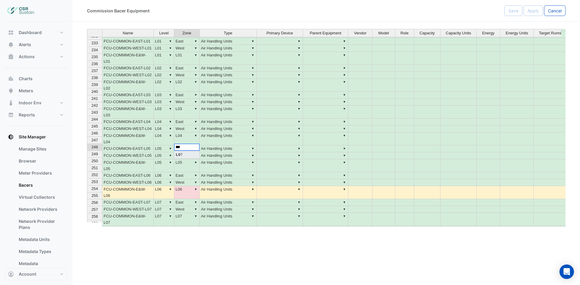
click at [190, 155] on div "Name Level Zone Type Primary Device Parent Equipment Vendor Model Role Capacity…" at bounding box center [326, 128] width 478 height 198
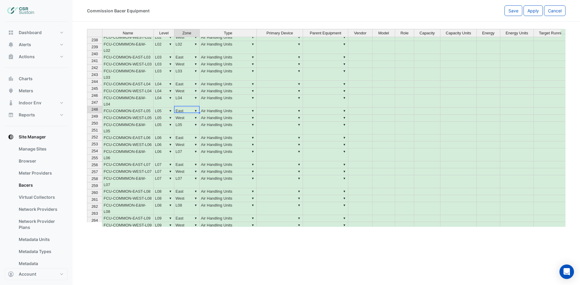
scroll to position [0, 0]
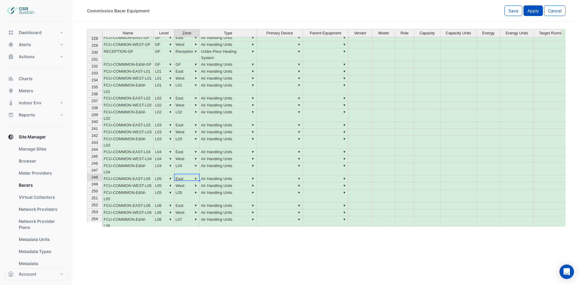
type textarea "***"
click at [530, 12] on span "Apply" at bounding box center [532, 10] width 11 height 5
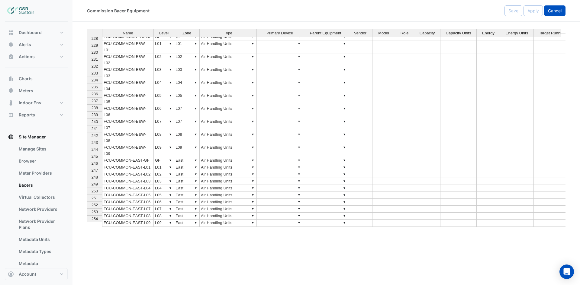
click at [558, 11] on span "Cancel" at bounding box center [555, 10] width 14 height 5
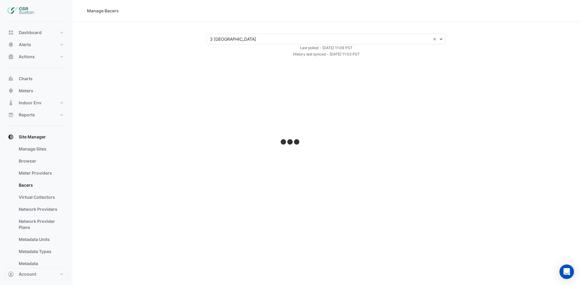
select select "***"
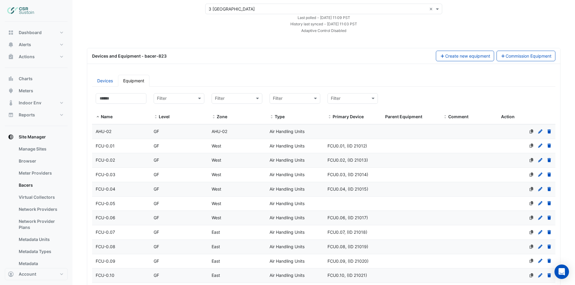
click at [111, 144] on span "FCU-0.01" at bounding box center [105, 145] width 19 height 5
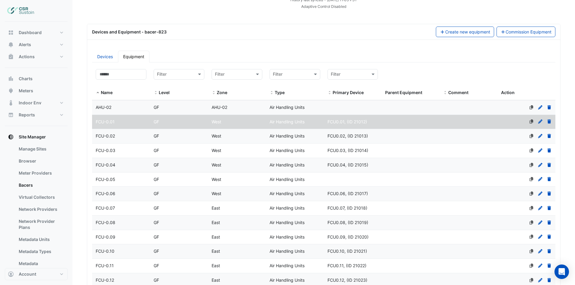
click at [101, 59] on link "Devices" at bounding box center [105, 57] width 26 height 12
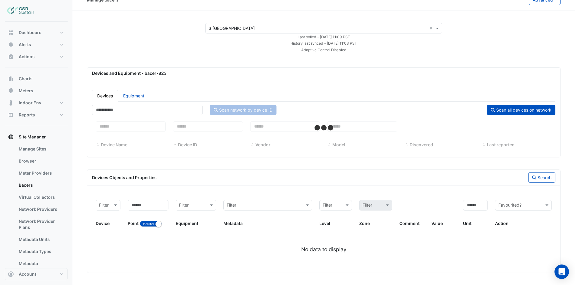
scroll to position [11, 0]
select select "***"
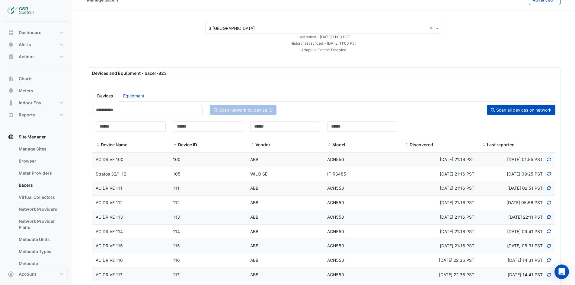
scroll to position [54, 0]
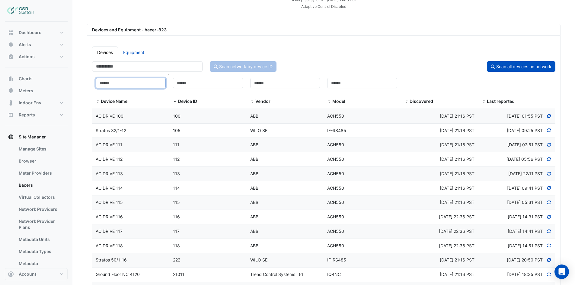
click at [128, 85] on input at bounding box center [131, 83] width 70 height 11
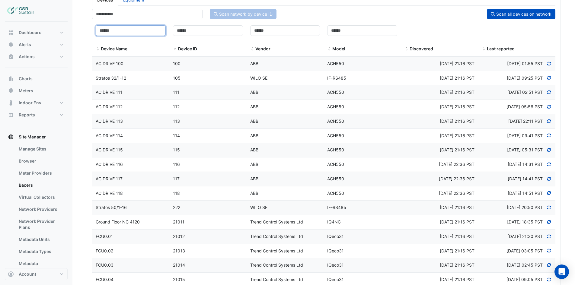
scroll to position [30, 0]
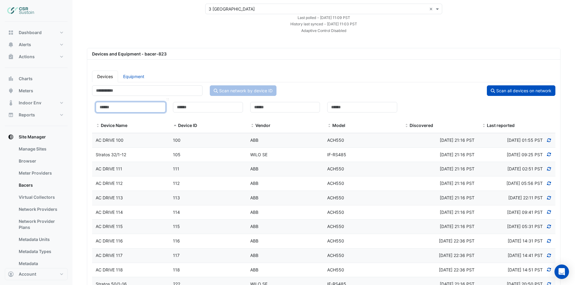
click at [127, 111] on input at bounding box center [131, 107] width 70 height 11
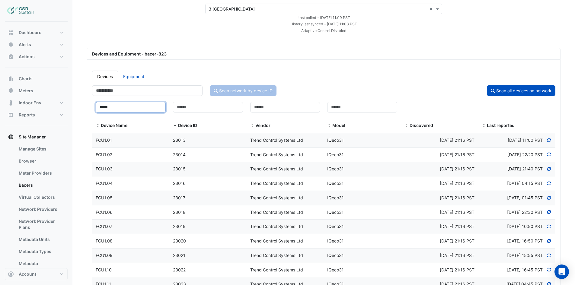
type input "*****"
click at [105, 139] on span "FCU1.01" at bounding box center [104, 140] width 16 height 5
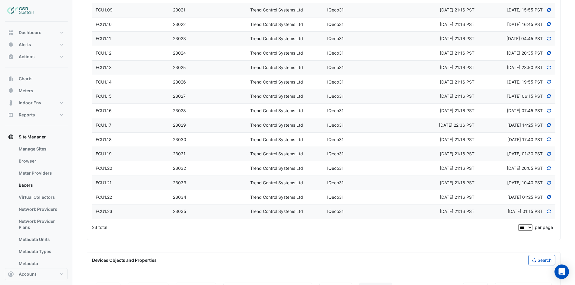
scroll to position [322, 0]
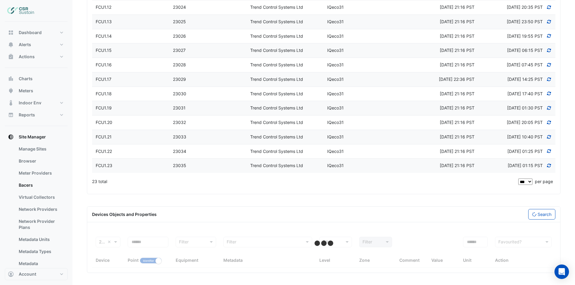
select select "***"
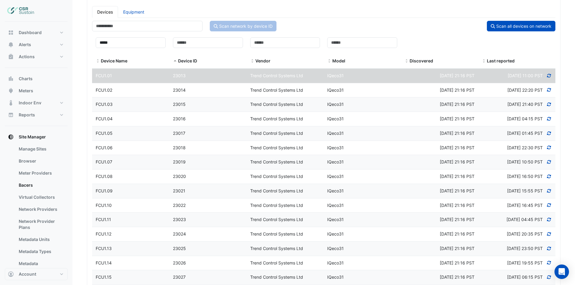
scroll to position [0, 0]
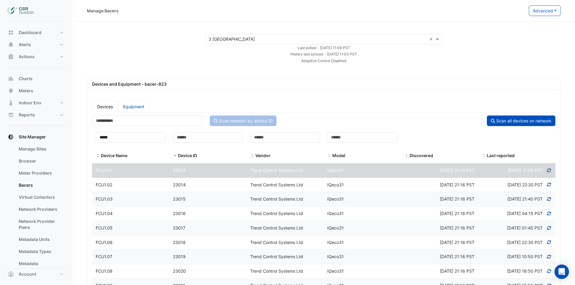
click at [139, 105] on link "Equipment" at bounding box center [133, 107] width 31 height 12
select select "***"
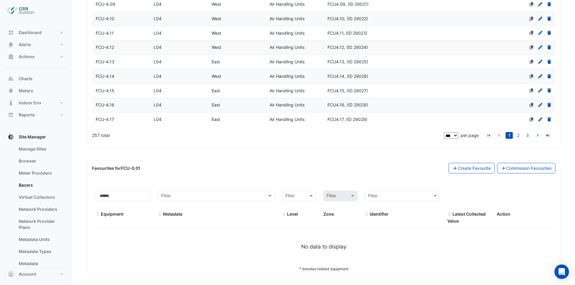
scroll to position [1466, 0]
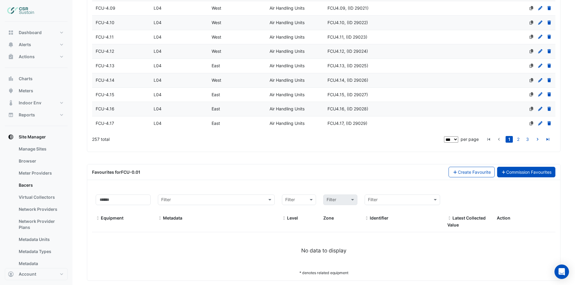
click at [529, 171] on link "Commission Favourites" at bounding box center [526, 172] width 59 height 11
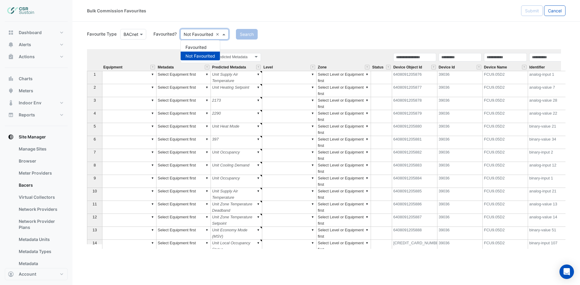
click at [215, 34] on div at bounding box center [205, 34] width 48 height 7
click at [227, 33] on button "Search" at bounding box center [223, 34] width 22 height 11
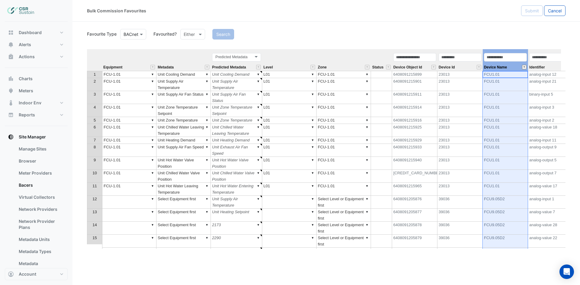
click at [525, 66] on button "" at bounding box center [524, 67] width 5 height 5
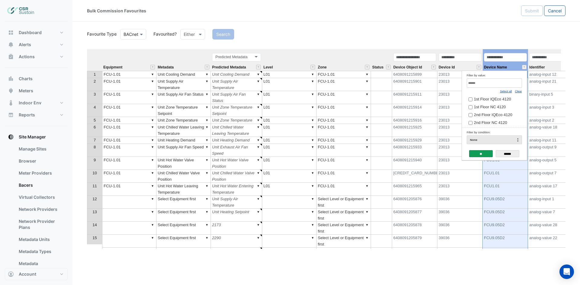
click at [517, 92] on link "Clear" at bounding box center [517, 91] width 7 height 3
click at [512, 85] on input "Filter by value:" at bounding box center [493, 83] width 55 height 9
type input "****"
click at [492, 98] on label "FCU1.01" at bounding box center [491, 99] width 47 height 6
click at [477, 153] on input "**" at bounding box center [481, 153] width 24 height 7
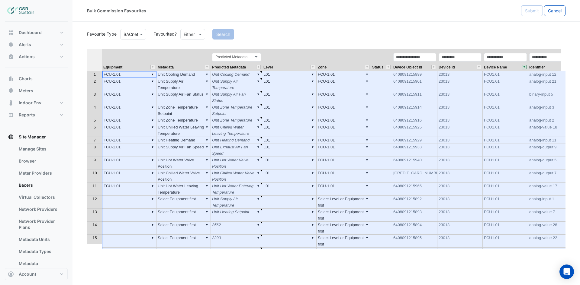
click at [93, 54] on th at bounding box center [94, 60] width 15 height 22
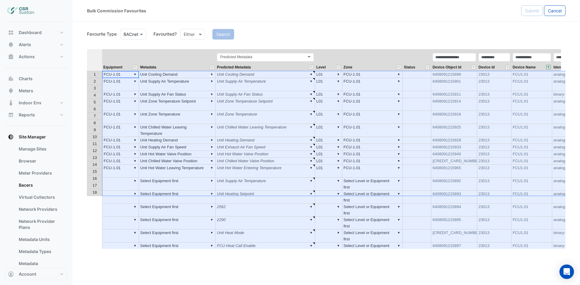
click at [191, 91] on td "▼ Unit Supply Air Fan Status" at bounding box center [177, 94] width 77 height 7
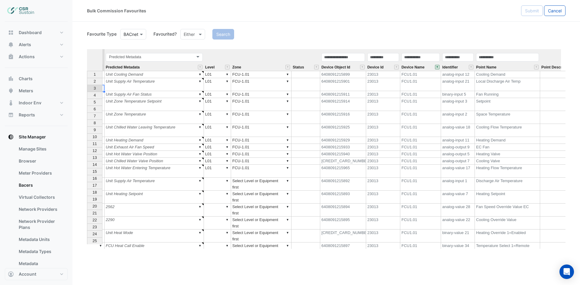
scroll to position [0, 112]
click at [512, 63] on div "Point Name" at bounding box center [506, 62] width 65 height 18
click at [511, 49] on div "Favourite Type Favourite Type BACnet Favourited? Either Search Equipment Metada…" at bounding box center [326, 138] width 478 height 221
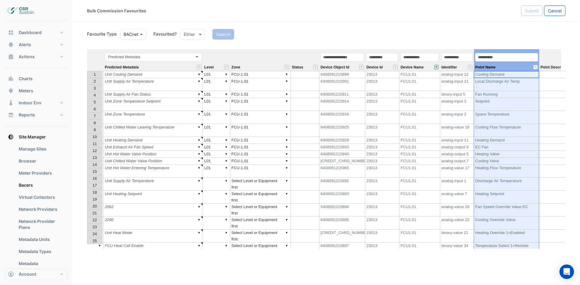
click at [510, 51] on th "Point Name" at bounding box center [506, 60] width 65 height 22
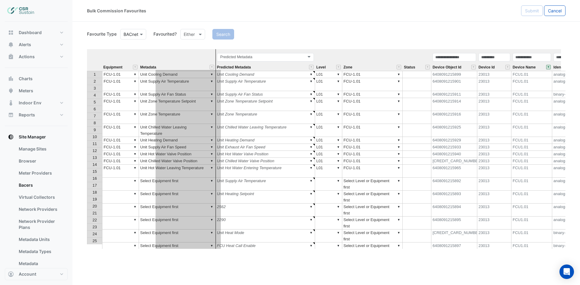
drag, startPoint x: 510, startPoint y: 51, endPoint x: 191, endPoint y: 84, distance: 321.2
click at [191, 84] on div "Equipment Metadata Predicted Metadata Level Zone Status Device Object Id Device…" at bounding box center [326, 149] width 478 height 200
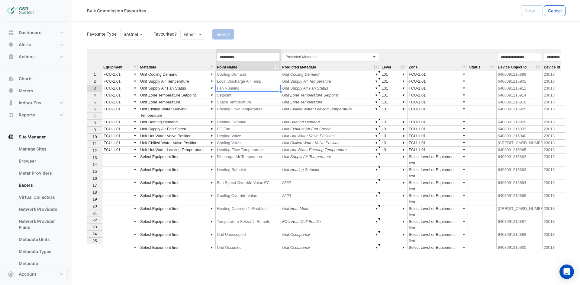
click at [87, 91] on div "Equipment Metadata Point Name Predicted Metadata Level Zone Status Device Objec…" at bounding box center [87, 218] width 0 height 338
click at [259, 95] on td "Setpoint" at bounding box center [248, 95] width 65 height 7
click at [260, 102] on td "Space Temperature" at bounding box center [248, 102] width 65 height 7
click at [261, 107] on td "Cooling Flow Temperature" at bounding box center [248, 112] width 65 height 13
click at [253, 126] on td "EC Fan" at bounding box center [248, 129] width 65 height 7
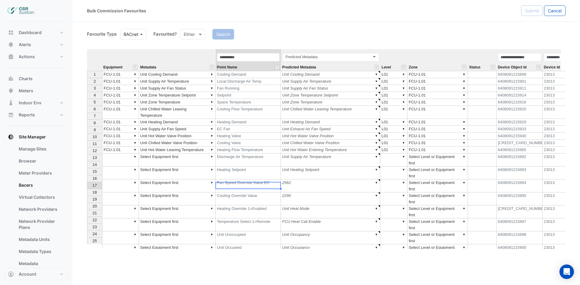
click at [266, 219] on td "Temperature Select 1=Remote" at bounding box center [248, 225] width 65 height 13
click at [271, 206] on td "Heating Override 1=Enabled" at bounding box center [248, 212] width 65 height 13
click at [257, 232] on td "Unit Unoccupied" at bounding box center [248, 238] width 65 height 13
click at [254, 245] on td "Unit Occupied" at bounding box center [248, 251] width 65 height 13
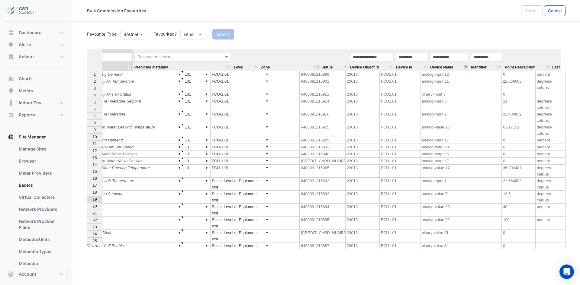
scroll to position [0, 202]
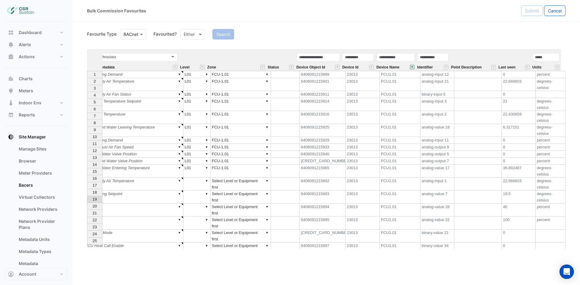
click at [506, 64] on div "Last seen" at bounding box center [514, 67] width 34 height 8
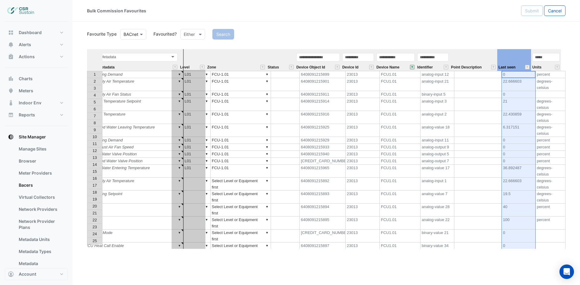
drag, startPoint x: 508, startPoint y: 50, endPoint x: 181, endPoint y: 78, distance: 329.1
click at [181, 78] on div "Equipment Metadata Point Name Predicted Metadata Level Zone Status Device Objec…" at bounding box center [326, 149] width 478 height 200
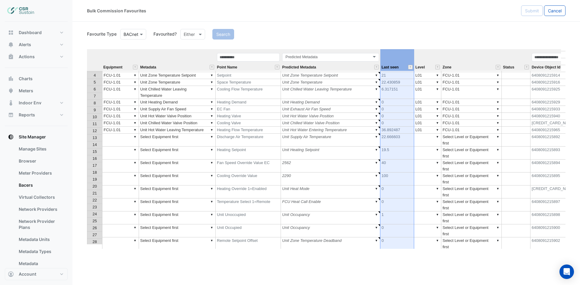
scroll to position [30, 0]
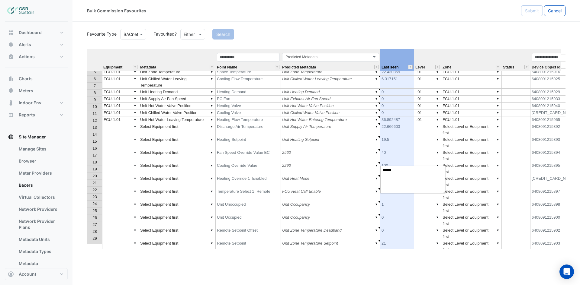
click at [356, 214] on td "▼ Unit Occupancy" at bounding box center [330, 220] width 99 height 13
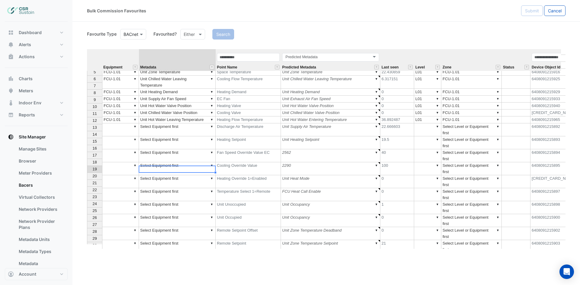
click at [176, 214] on td "▼ Select Equipment first" at bounding box center [177, 220] width 77 height 13
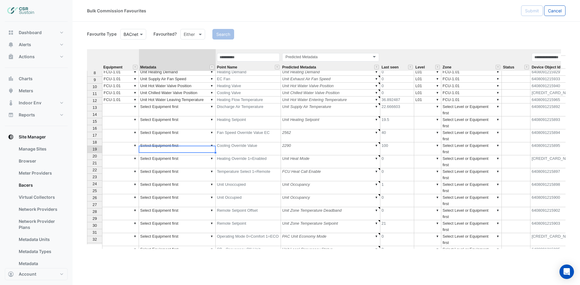
scroll to position [60, 0]
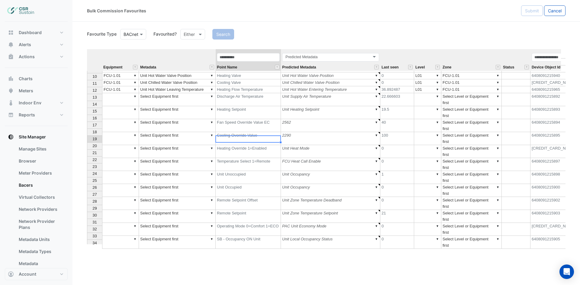
click at [257, 184] on td "Unit Occupied" at bounding box center [248, 190] width 65 height 13
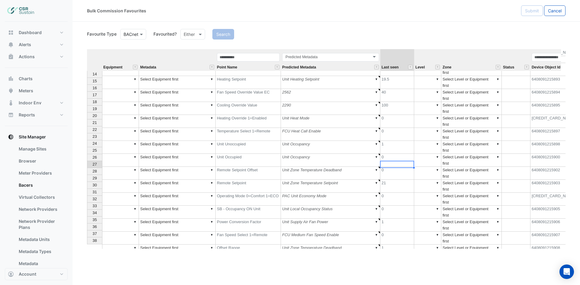
click at [401, 258] on td "40" at bounding box center [397, 264] width 34 height 13
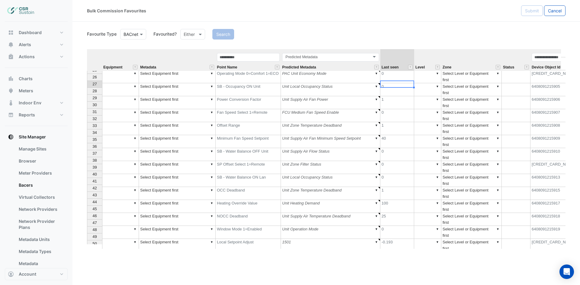
scroll to position [181, 0]
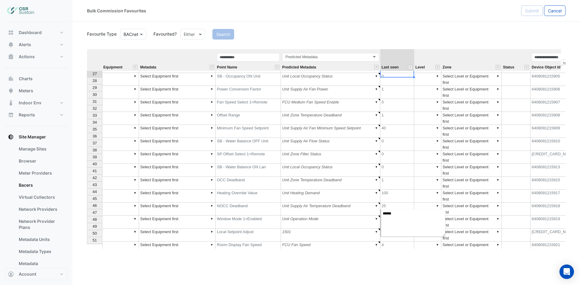
type textarea "*****"
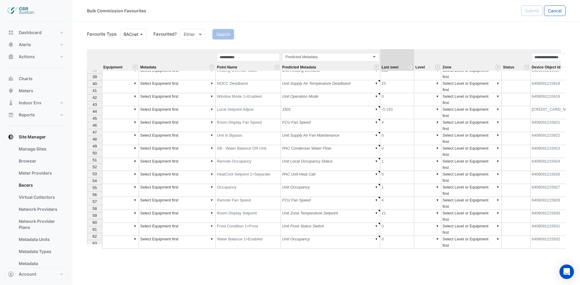
scroll to position [272, 0]
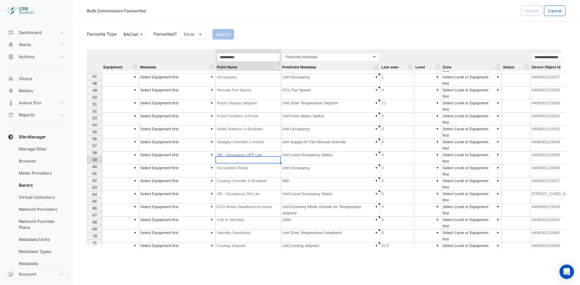
scroll to position [280, 0]
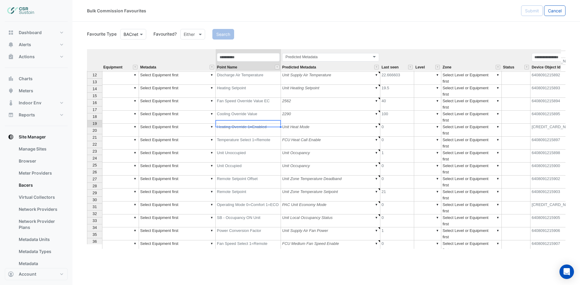
click at [257, 163] on td "Unit Occupied" at bounding box center [248, 169] width 65 height 13
click at [124, 163] on td "▼" at bounding box center [120, 169] width 37 height 13
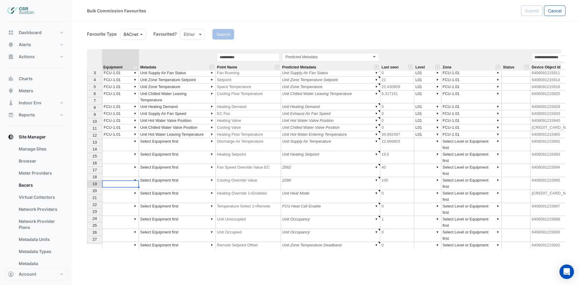
click at [121, 131] on td "▼ FCU-1.01" at bounding box center [120, 134] width 37 height 7
click at [124, 229] on td "▼" at bounding box center [120, 235] width 37 height 13
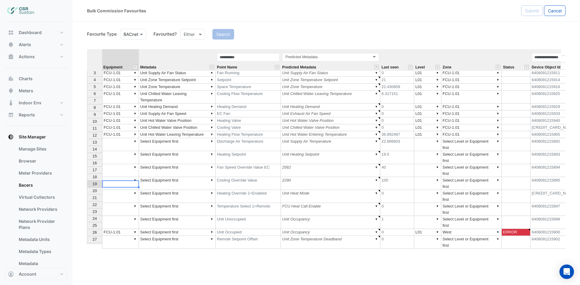
type textarea "********"
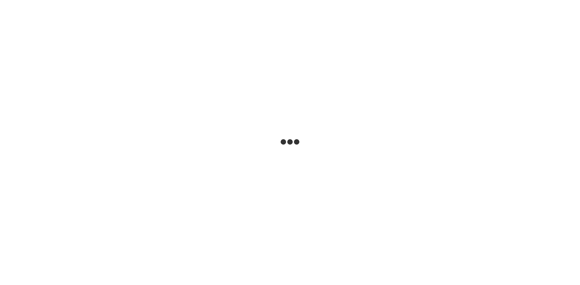
select select "***"
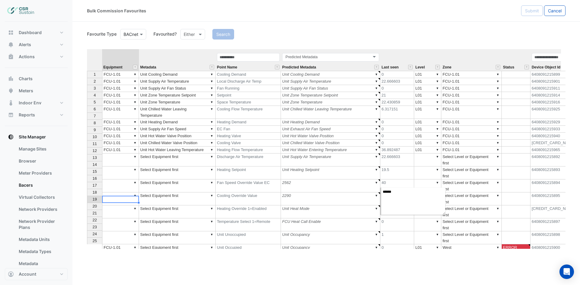
scroll to position [15, 0]
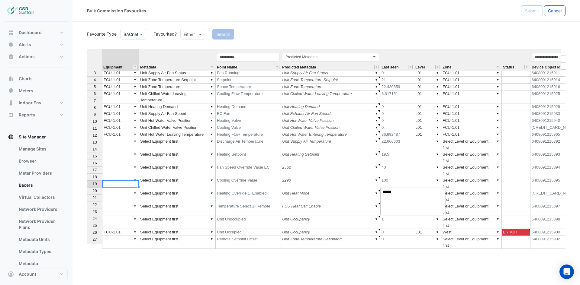
type textarea "******"
click at [311, 229] on td "▼ Unit Occupancy" at bounding box center [330, 232] width 99 height 7
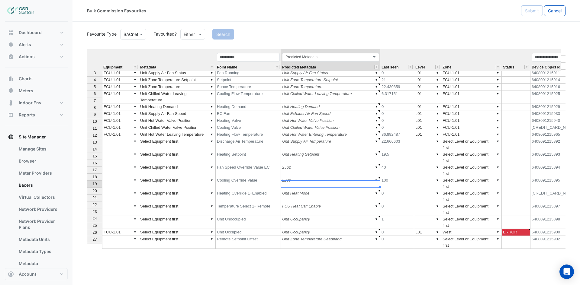
click at [185, 216] on td "▼ Select Equipment first" at bounding box center [177, 222] width 77 height 13
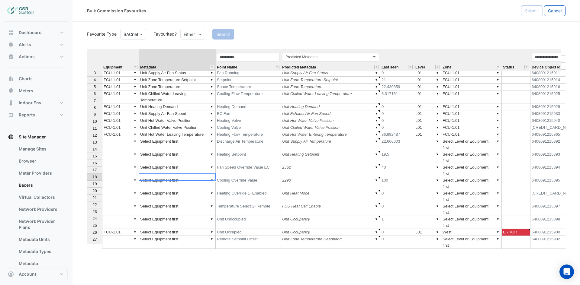
click at [185, 229] on td "▼ Select Equipment first" at bounding box center [177, 232] width 77 height 7
type textarea "**********"
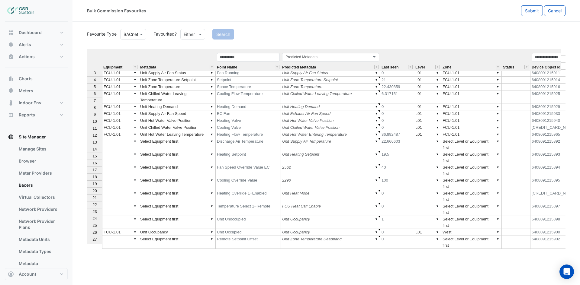
click at [471, 24] on section "Favourite Type Favourite Type BACnet Favourited? Either Search Equipment Metada…" at bounding box center [325, 135] width 507 height 227
click at [526, 11] on span "Submit" at bounding box center [532, 10] width 14 height 5
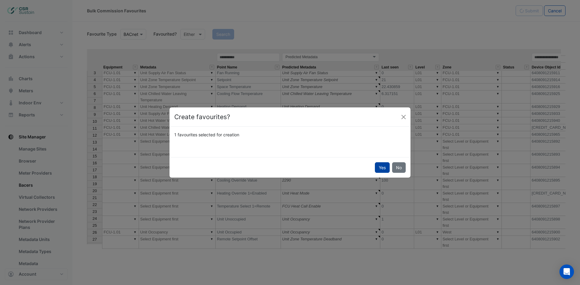
click at [383, 168] on button "Yes" at bounding box center [382, 167] width 15 height 11
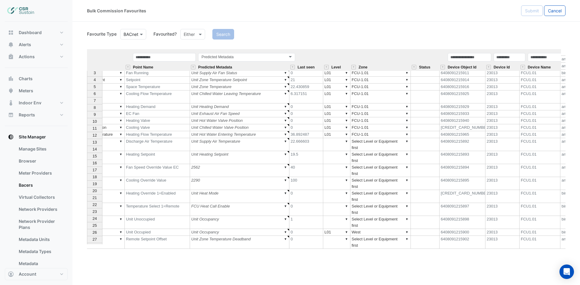
scroll to position [0, 91]
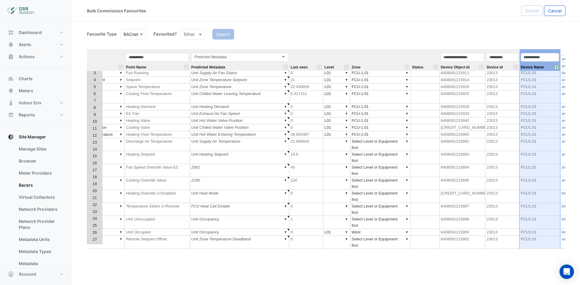
click at [543, 51] on th "Device Name" at bounding box center [539, 60] width 41 height 22
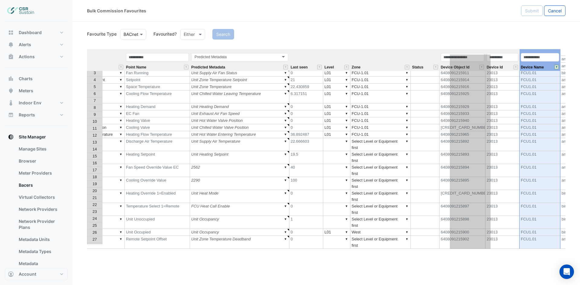
scroll to position [0, 0]
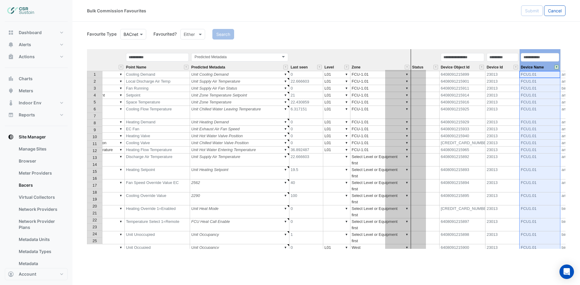
drag, startPoint x: 543, startPoint y: 51, endPoint x: 409, endPoint y: 50, distance: 134.4
click at [409, 50] on tr "Equipment Metadata Point Name Predicted Metadata Predicted Metadata Last seen L…" at bounding box center [319, 60] width 646 height 22
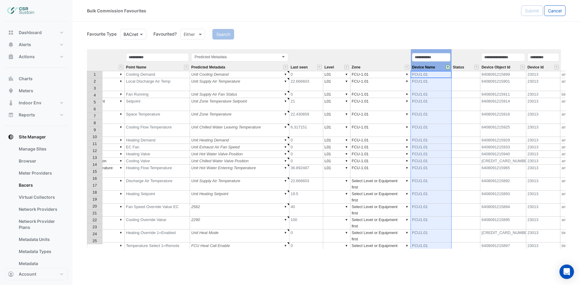
click at [449, 69] on div "Device Name" at bounding box center [431, 62] width 41 height 18
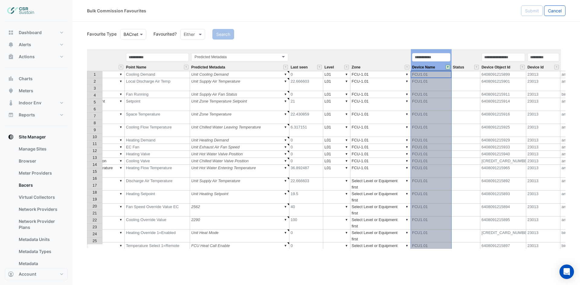
click at [448, 68] on button "" at bounding box center [447, 67] width 5 height 5
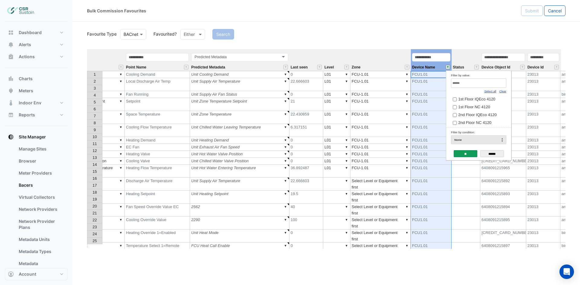
click at [490, 91] on link "Select all" at bounding box center [490, 91] width 12 height 3
click at [502, 92] on link "Clear" at bounding box center [502, 91] width 7 height 3
click at [468, 108] on span "5th Floor NC 4120" at bounding box center [474, 107] width 32 height 5
click at [461, 155] on input "**" at bounding box center [465, 153] width 24 height 7
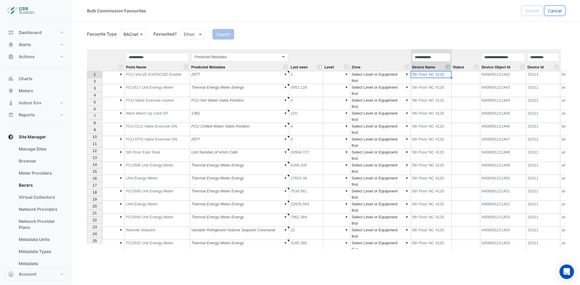
type textarea "******"
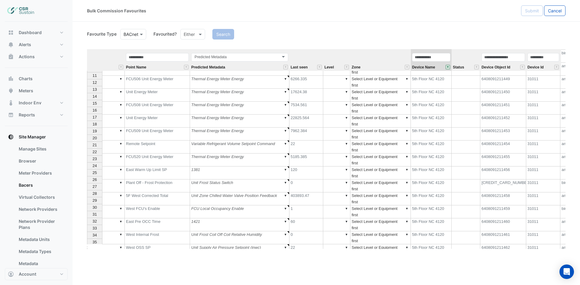
scroll to position [0, 0]
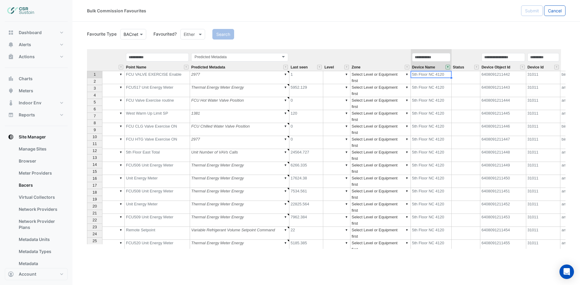
click at [447, 66] on button "" at bounding box center [447, 67] width 5 height 5
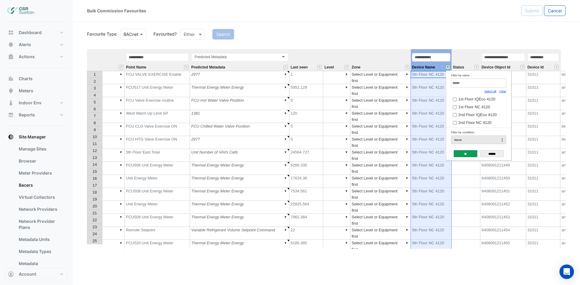
click at [503, 91] on link "Clear" at bounding box center [502, 91] width 7 height 3
click at [457, 103] on label "AC DRIVE 111" at bounding box center [476, 102] width 47 height 6
click at [466, 152] on input "**" at bounding box center [465, 153] width 24 height 7
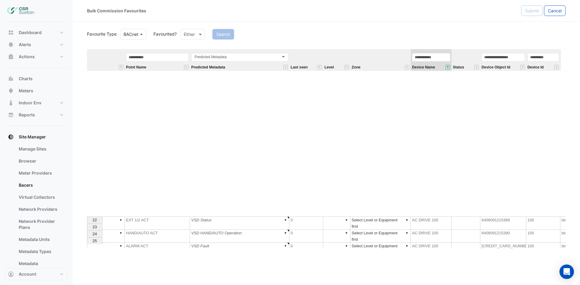
scroll to position [0, 0]
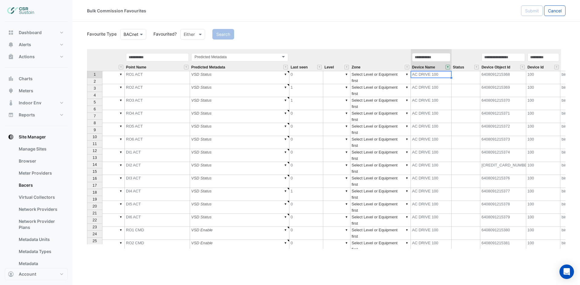
click at [448, 69] on button "" at bounding box center [447, 67] width 5 height 5
